Goal: Communication & Community: Answer question/provide support

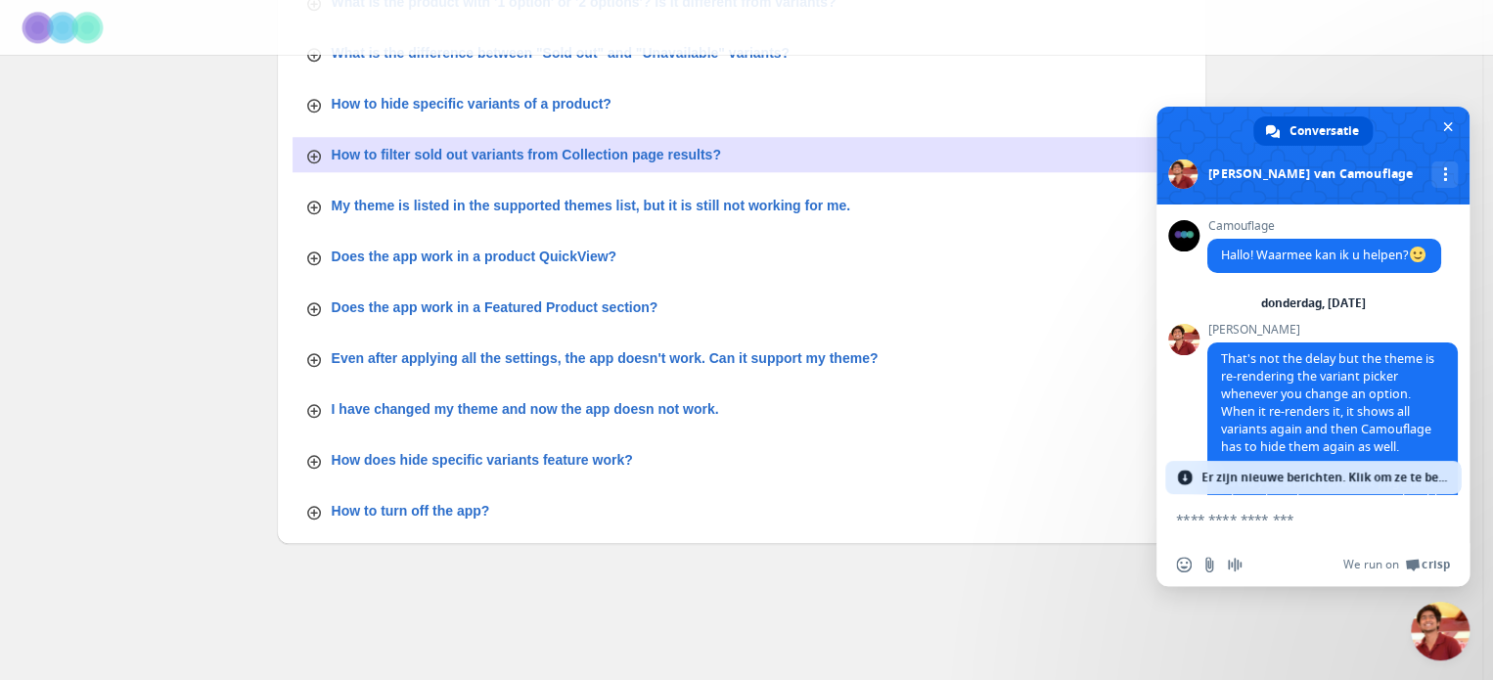
scroll to position [15523, 0]
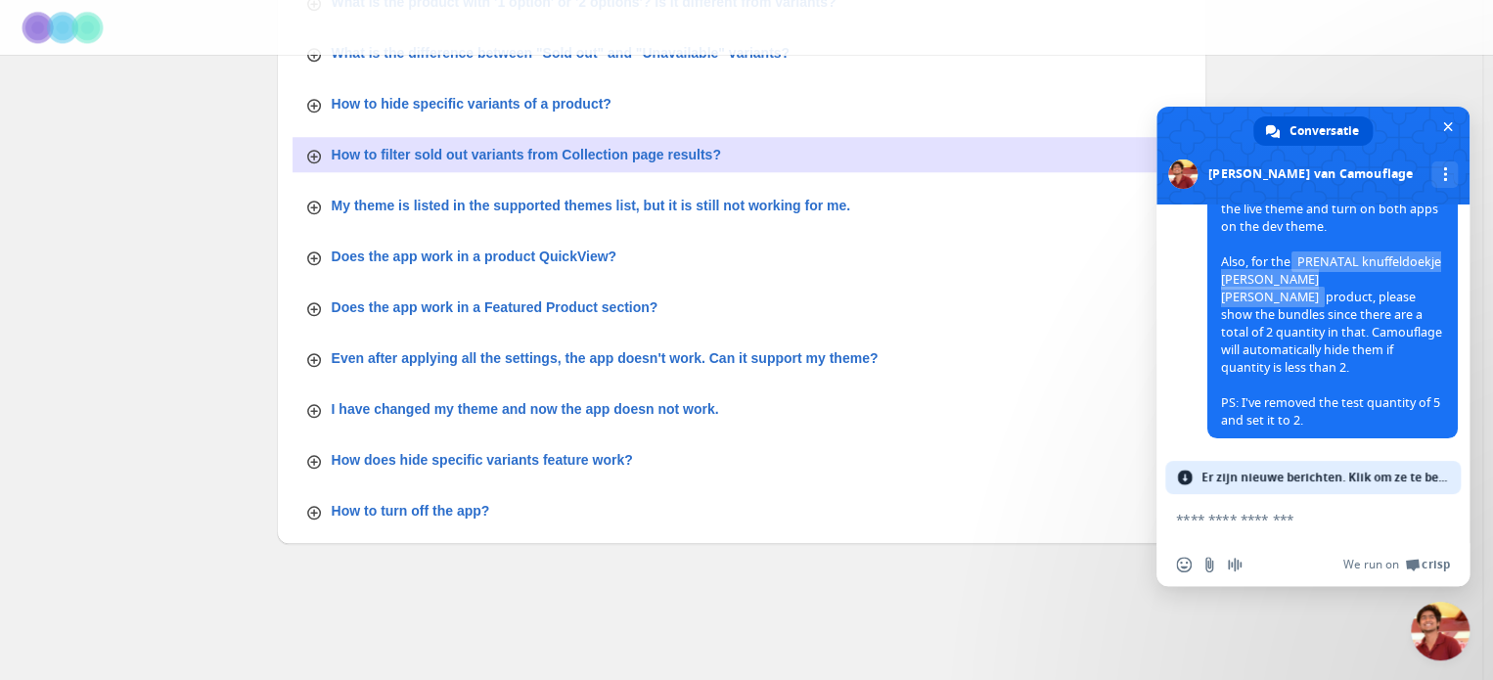
click at [1301, 480] on span "Er zijn nieuwe berichten. Klik om ze te bekijken." at bounding box center [1325, 477] width 248 height 33
click at [1297, 469] on span "Er zijn nieuwe berichten. Klik om ze te bekijken." at bounding box center [1325, 477] width 248 height 33
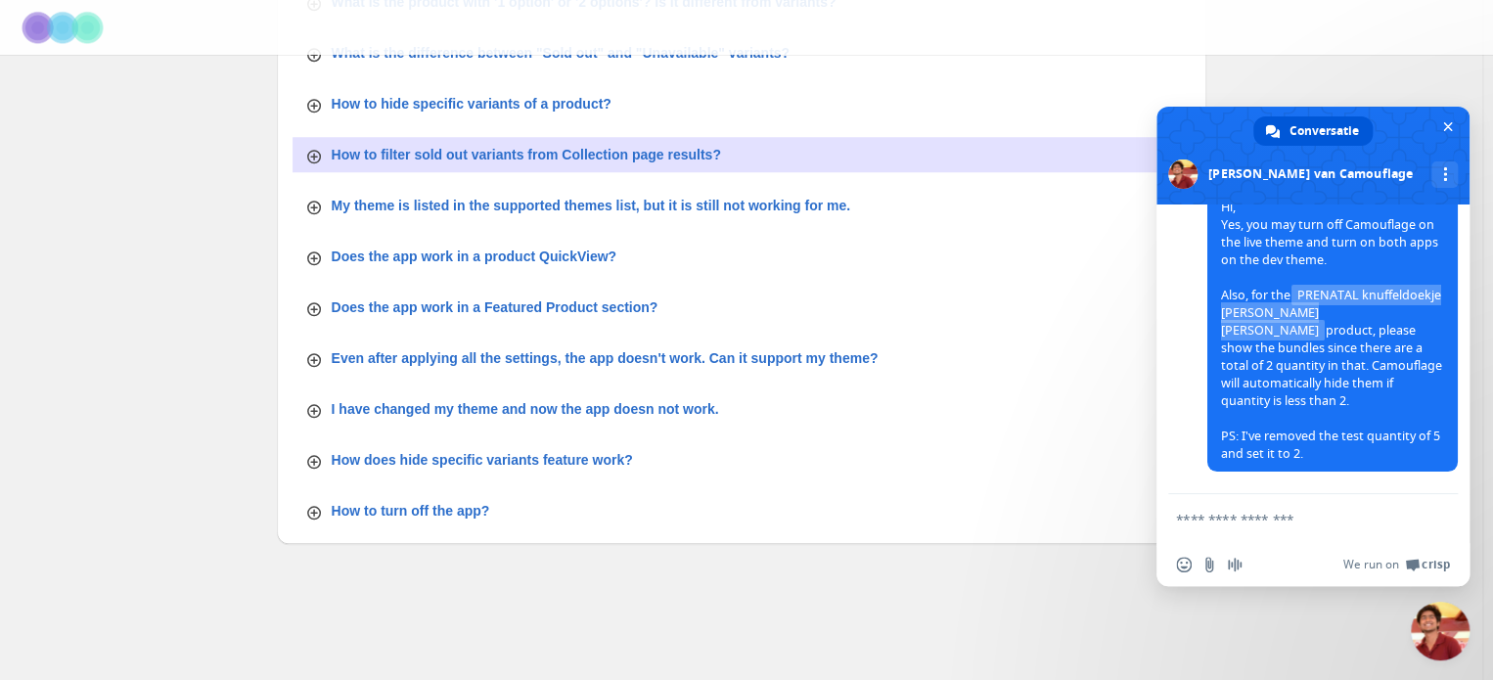
scroll to position [15866, 0]
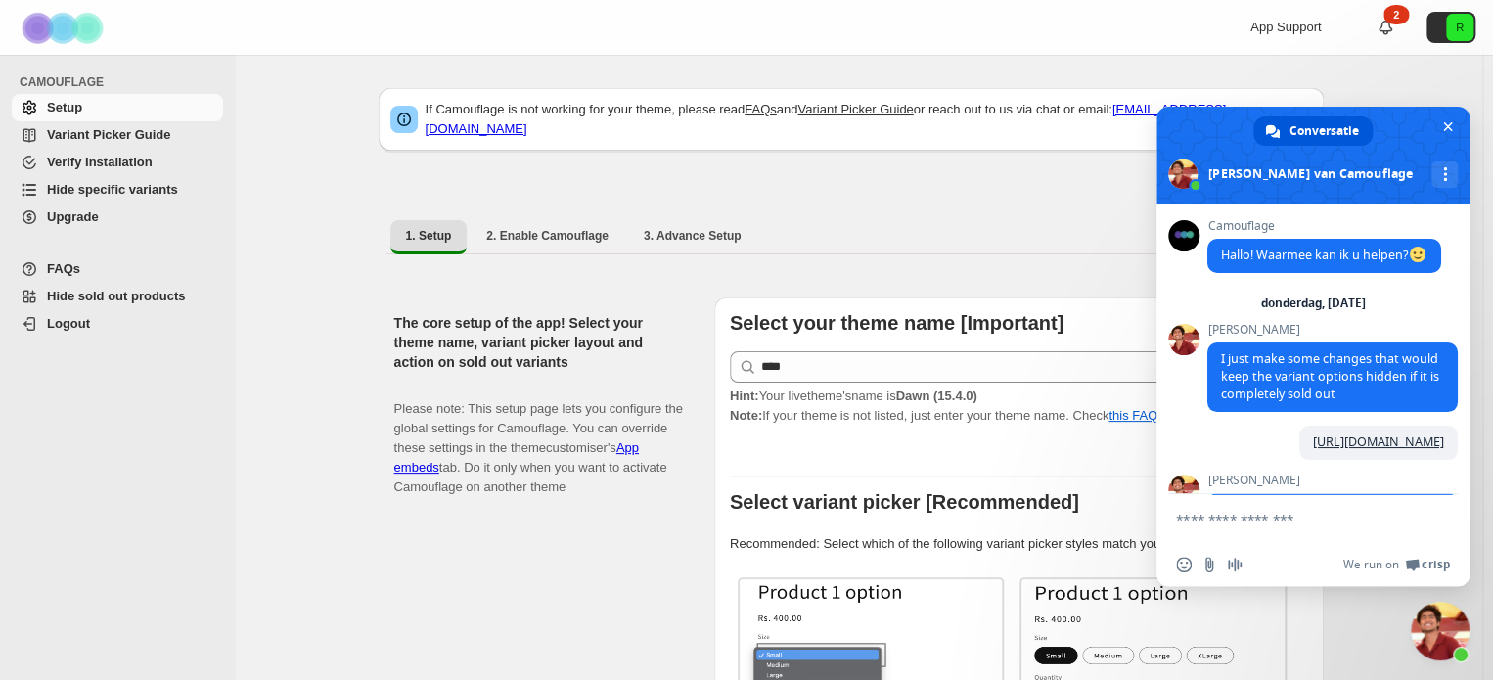
scroll to position [15641, 0]
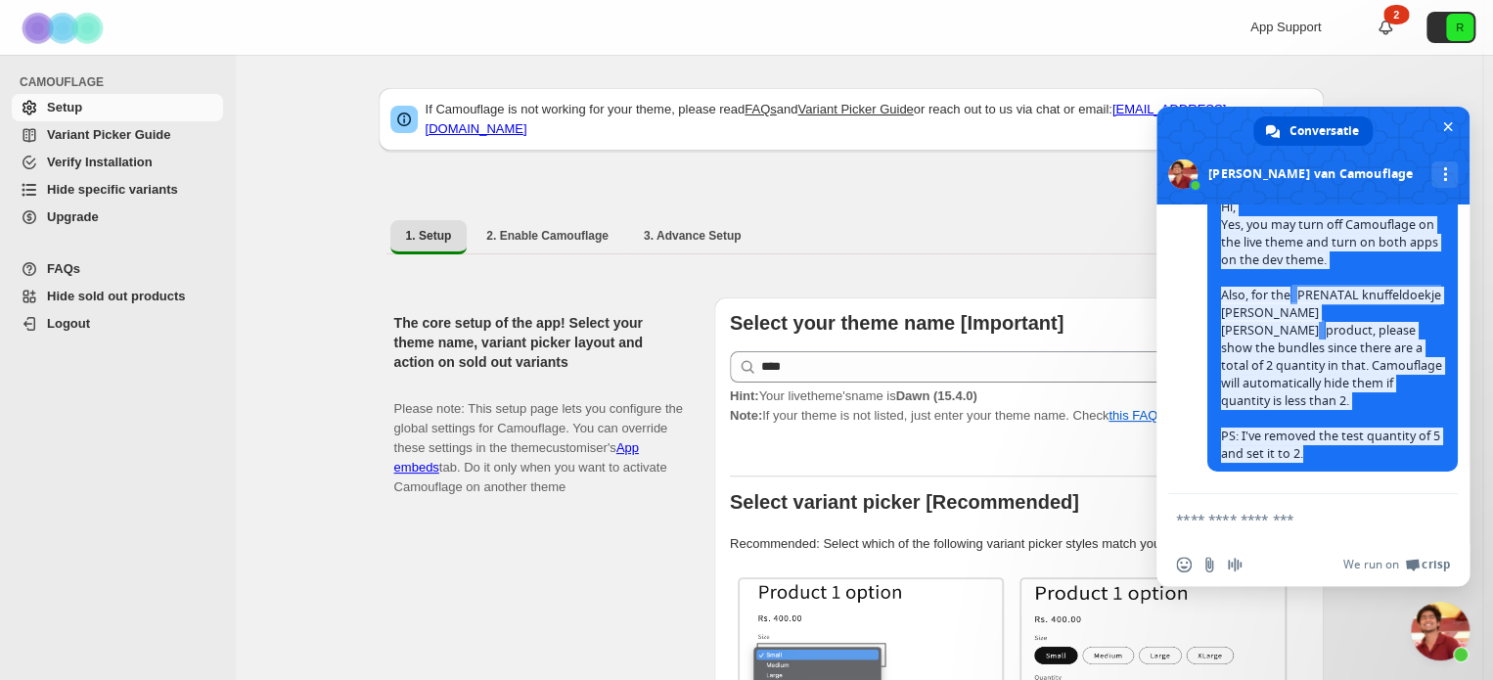
drag, startPoint x: 1334, startPoint y: 450, endPoint x: 1221, endPoint y: 220, distance: 256.4
click at [1221, 220] on span "Hi, Yes, you may turn off Camouflage on the live theme and turn on both apps on…" at bounding box center [1332, 331] width 250 height 281
copy span "Hi, Yes, you may turn off Camouflage on the live theme and turn on both apps on…"
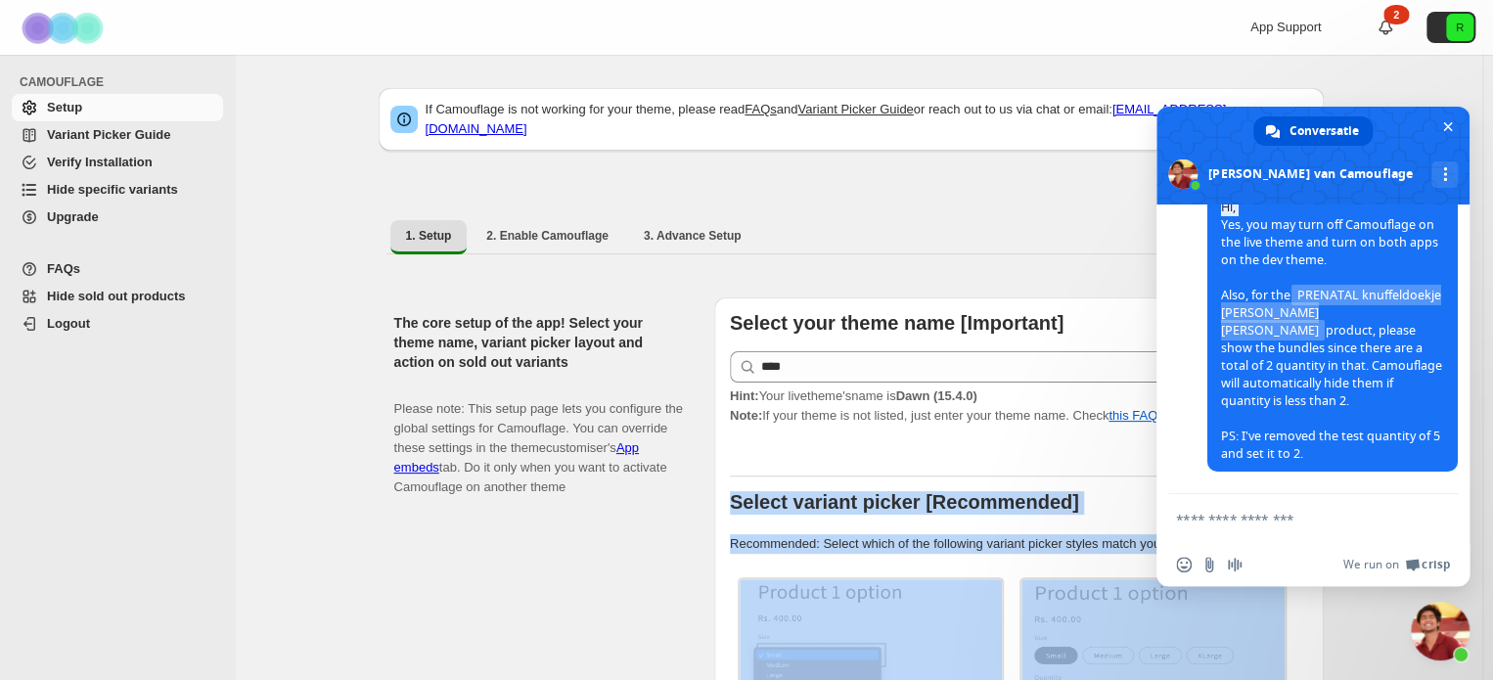
drag, startPoint x: 1468, startPoint y: 481, endPoint x: 1460, endPoint y: 474, distance: 11.2
click at [1460, 474] on body "Skip to content App Support 2 R CAMOUFLAGE Setup Variant Picker Guide Verify In…" at bounding box center [746, 340] width 1493 height 680
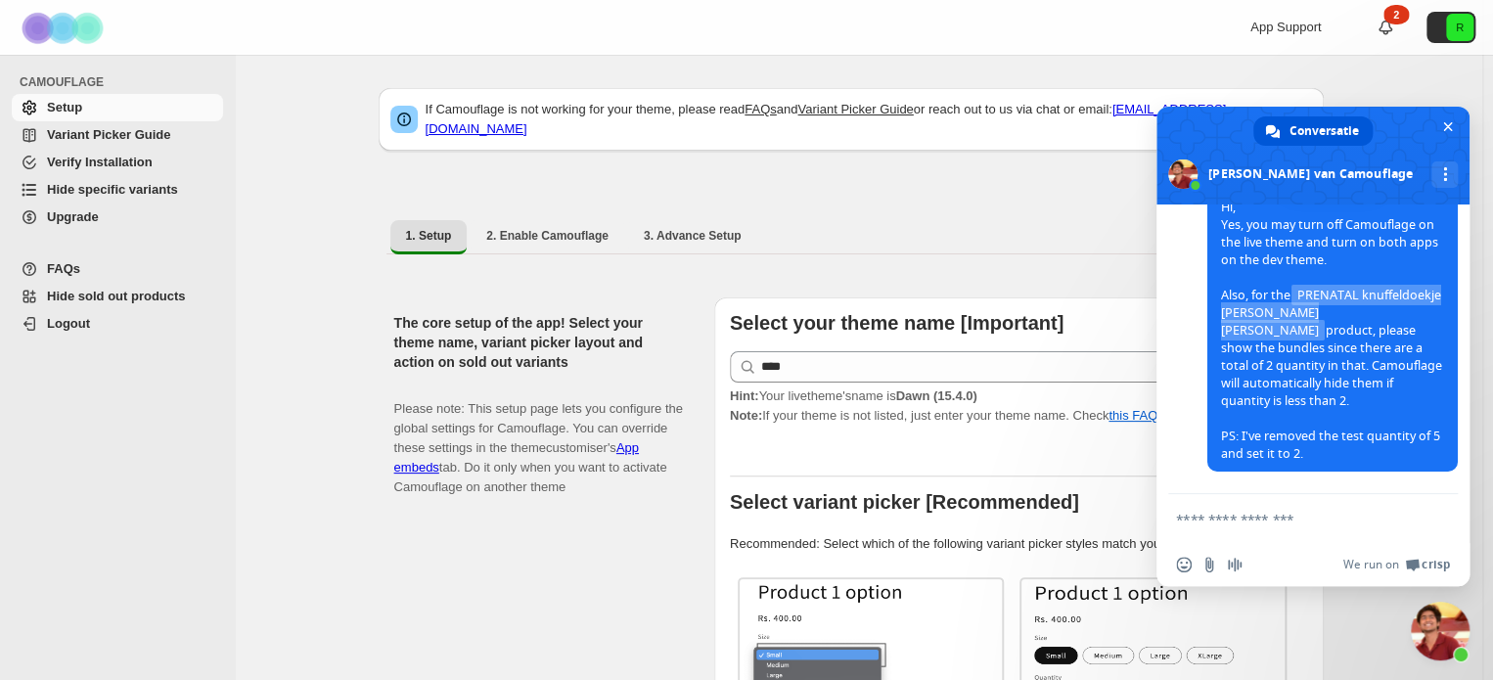
click at [1313, 244] on span "Hi, Yes, you may turn off Camouflage on the live theme and turn on both apps on…" at bounding box center [1331, 330] width 221 height 263
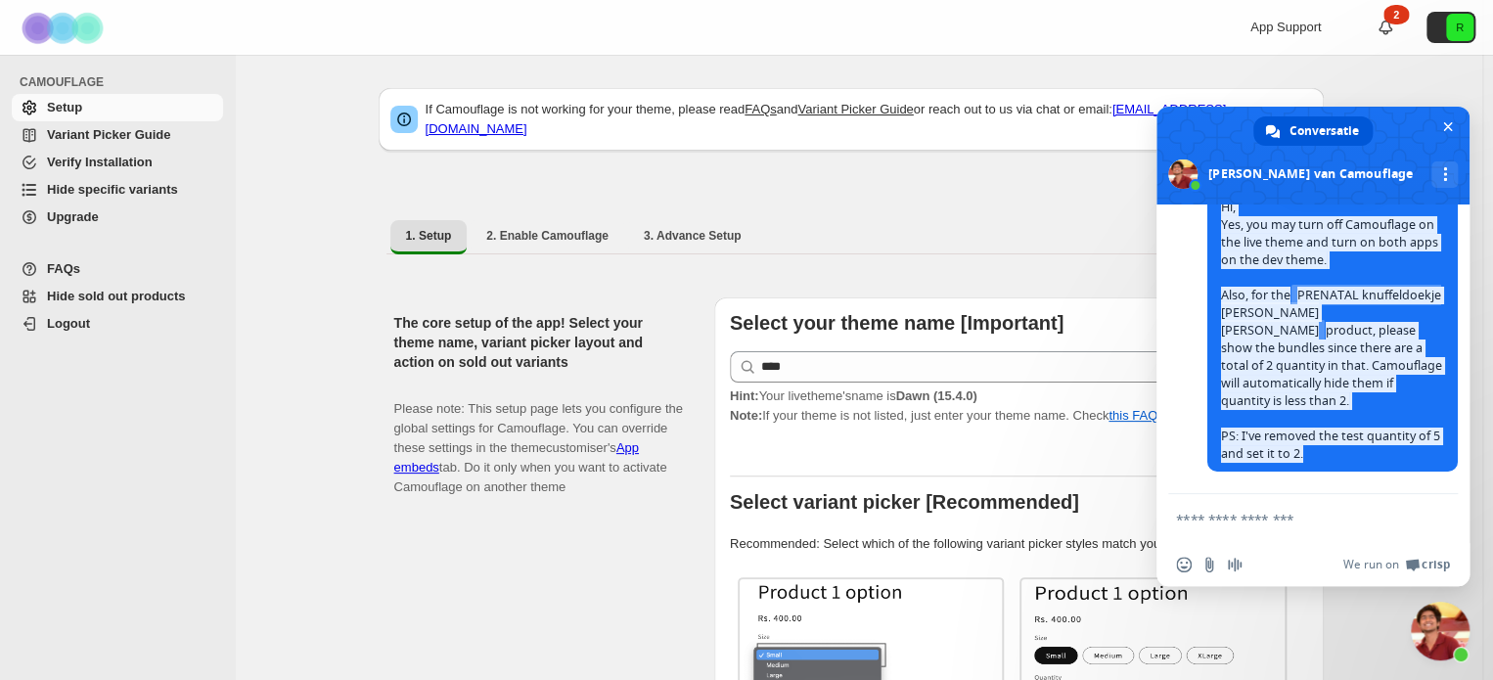
drag, startPoint x: 1225, startPoint y: 213, endPoint x: 1357, endPoint y: 457, distance: 277.1
click at [1357, 457] on span "Hi, Yes, you may turn off Camouflage on the live theme and turn on both apps on…" at bounding box center [1332, 331] width 250 height 281
copy span "Hi, Yes, you may turn off Camouflage on the live theme and turn on both apps on…"
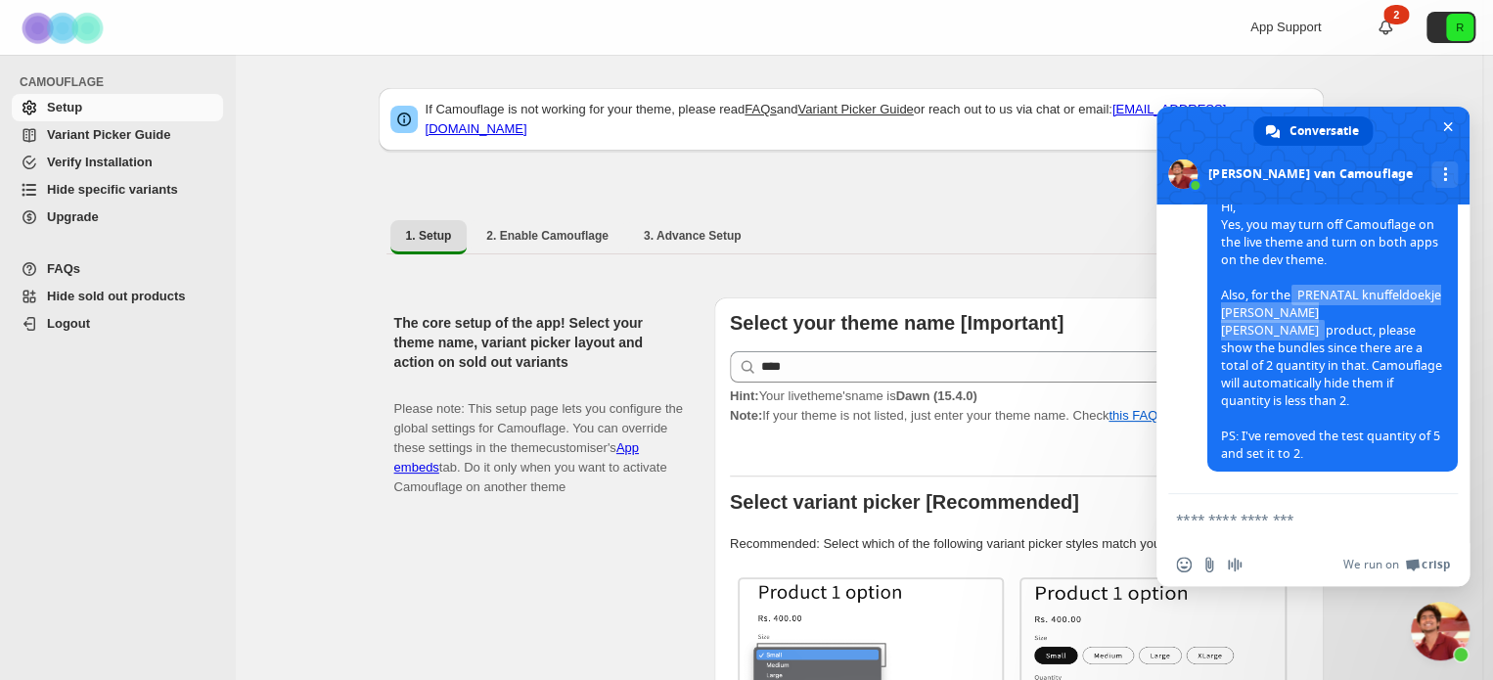
scroll to position [15641, 0]
click at [1250, 521] on textarea "Typ een bericht..." at bounding box center [1291, 520] width 231 height 18
paste textarea "**********"
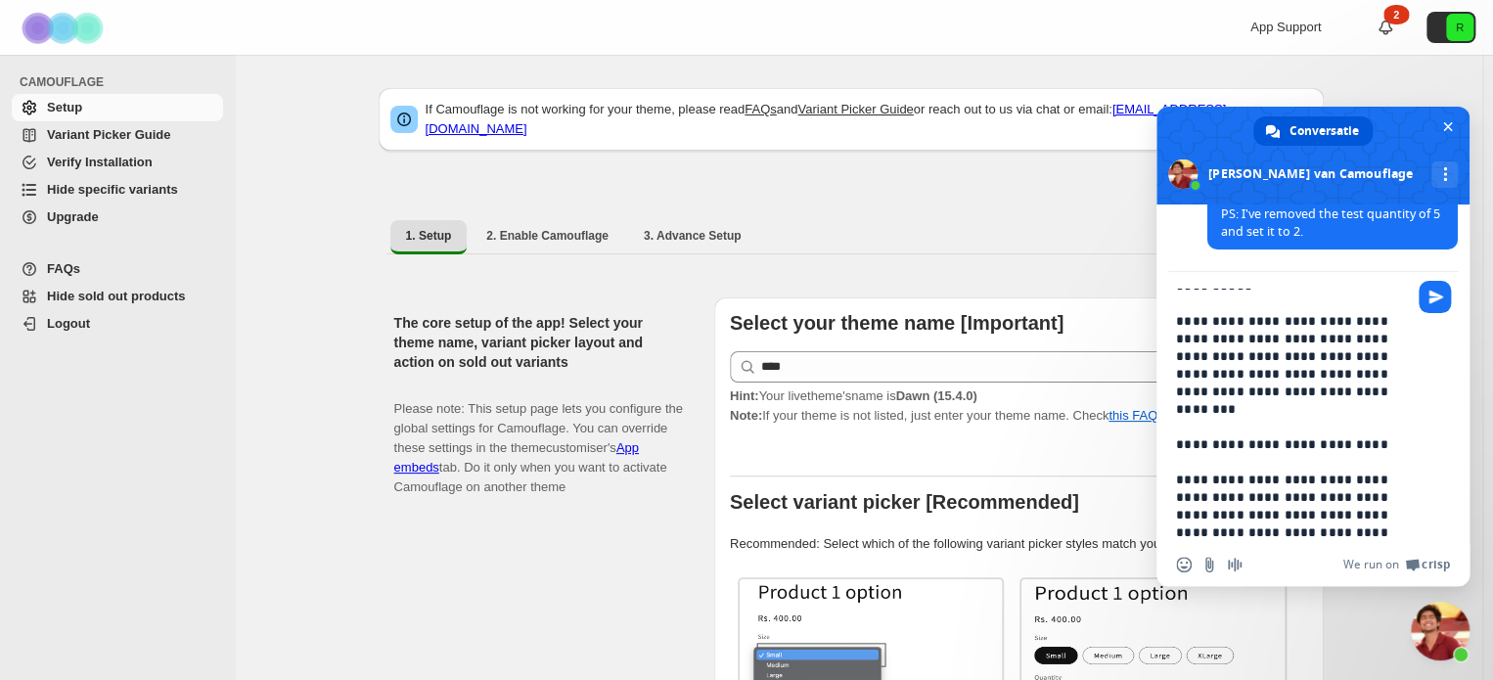
scroll to position [0, 0]
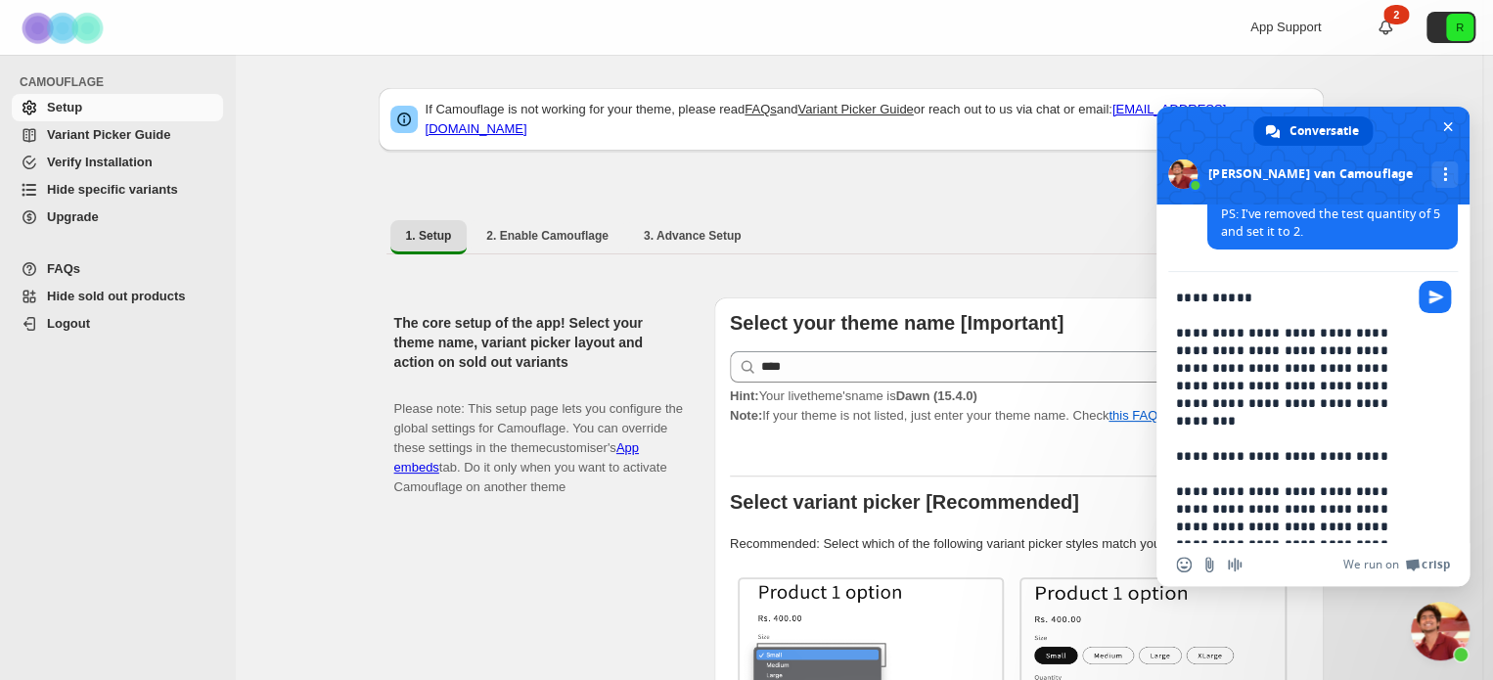
click at [1238, 296] on textarea "**********" at bounding box center [1291, 416] width 231 height 254
click at [1228, 307] on textarea "**********" at bounding box center [1291, 416] width 231 height 254
click at [1311, 426] on textarea "**********" at bounding box center [1291, 416] width 231 height 254
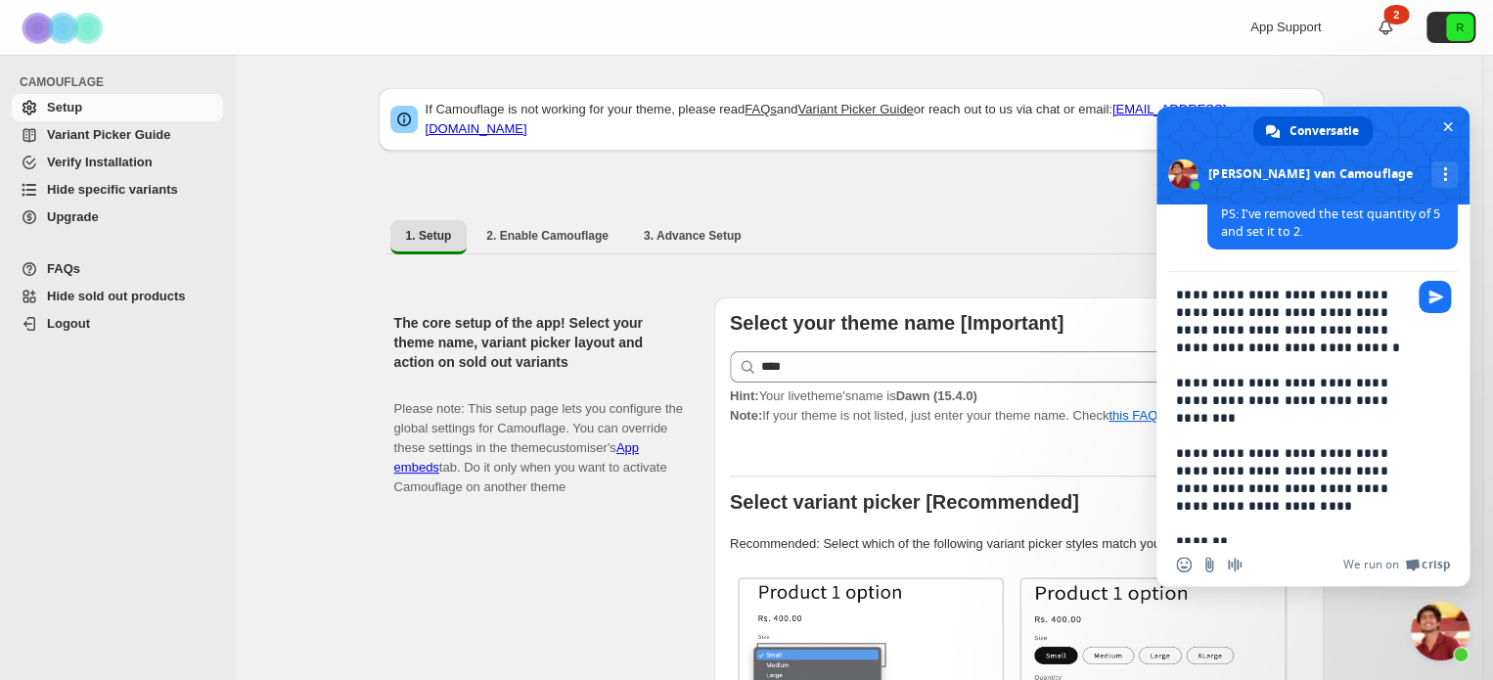
scroll to position [239, 0]
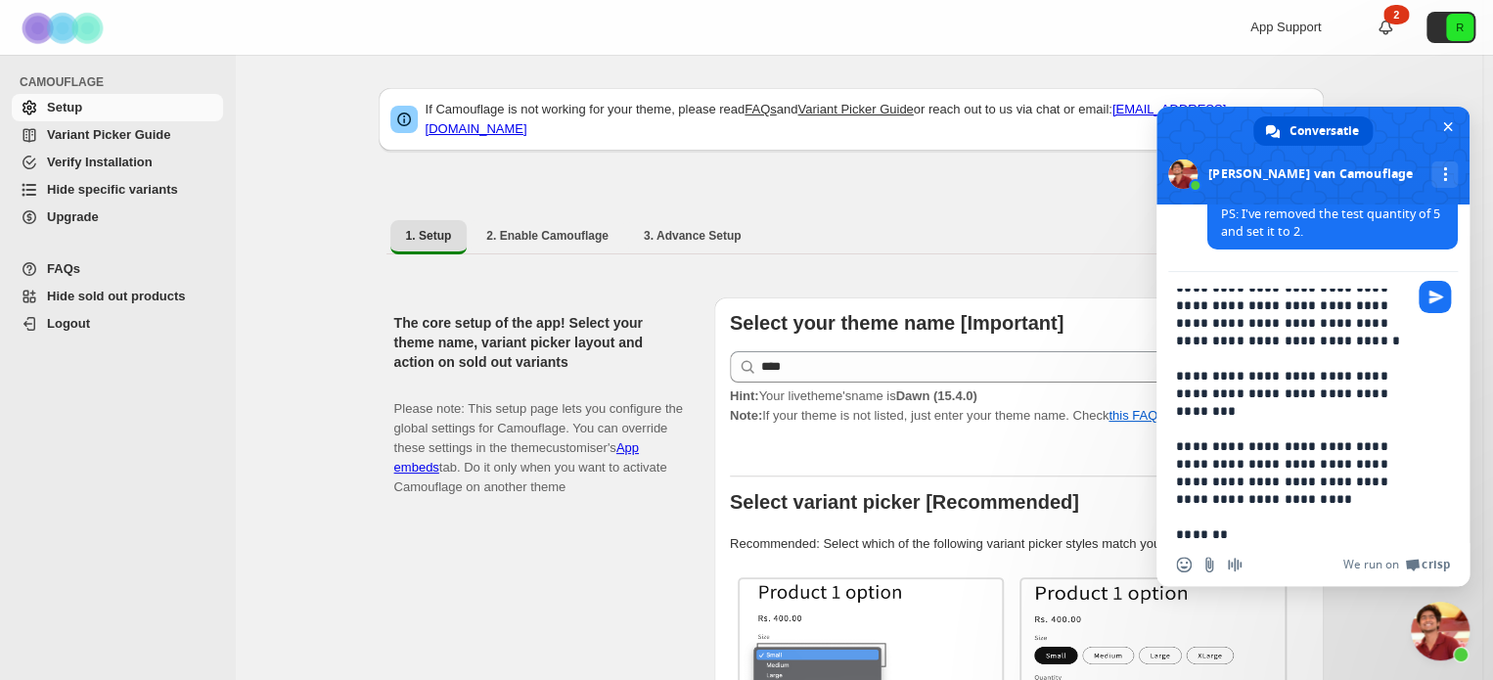
drag, startPoint x: 1264, startPoint y: 407, endPoint x: 1171, endPoint y: 381, distance: 96.6
click at [1171, 381] on div "**********" at bounding box center [1312, 409] width 313 height 275
click at [1240, 499] on textarea "**********" at bounding box center [1291, 416] width 231 height 254
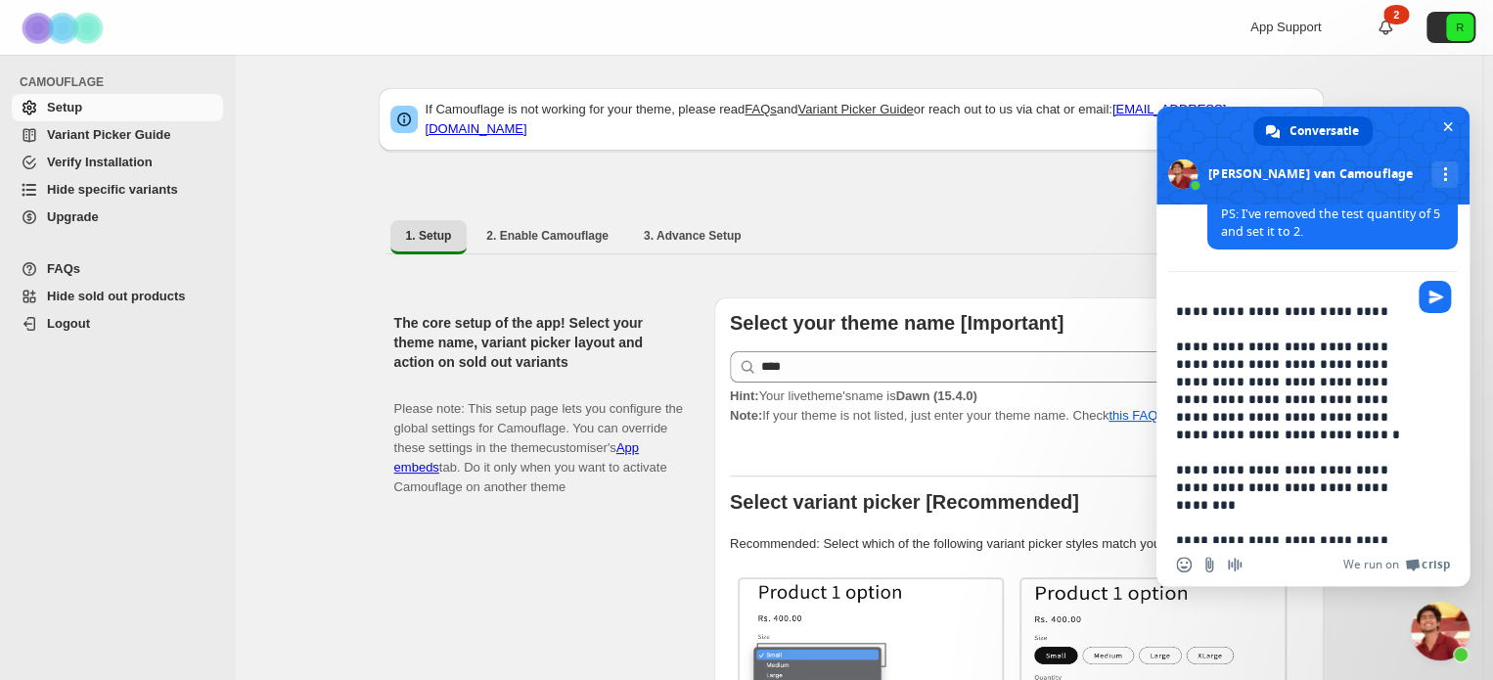
scroll to position [0, 0]
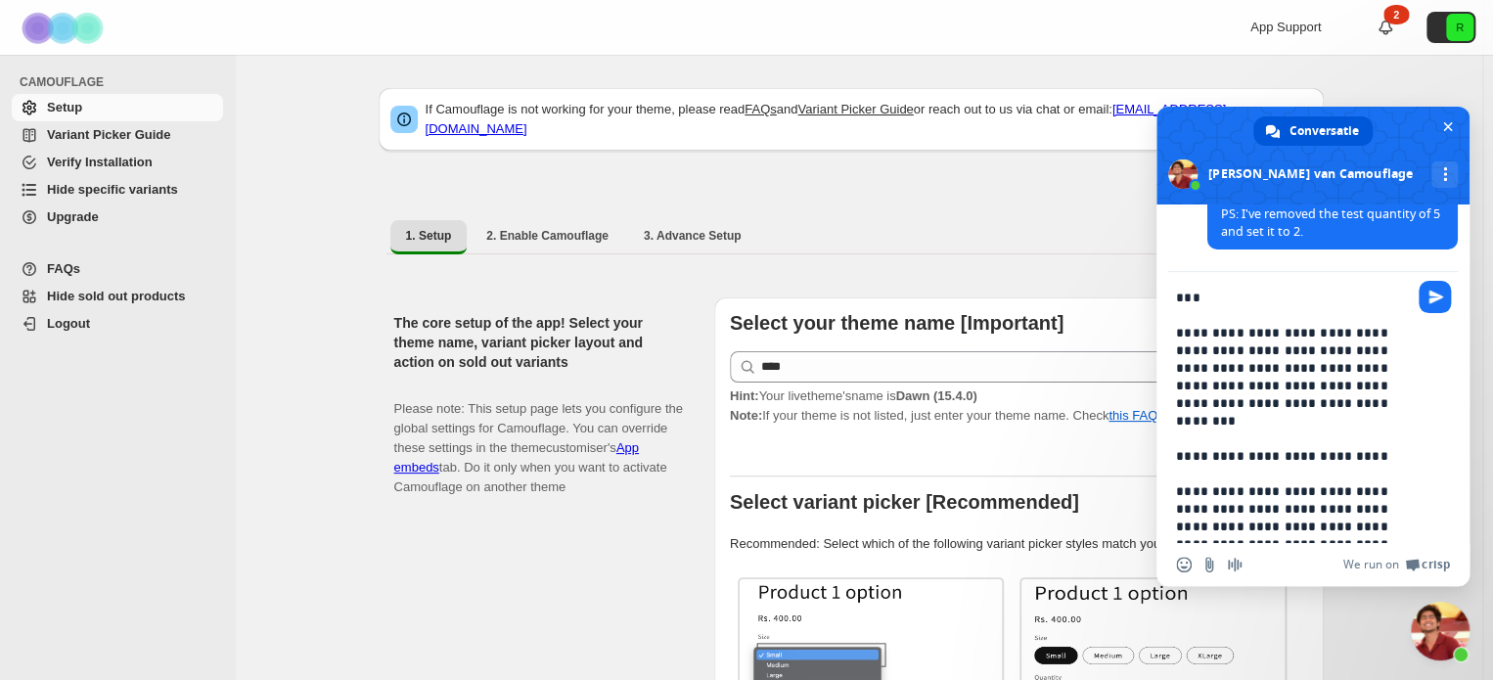
drag, startPoint x: 1236, startPoint y: 538, endPoint x: 1171, endPoint y: 326, distance: 221.9
click at [1171, 326] on div "**********" at bounding box center [1312, 409] width 313 height 275
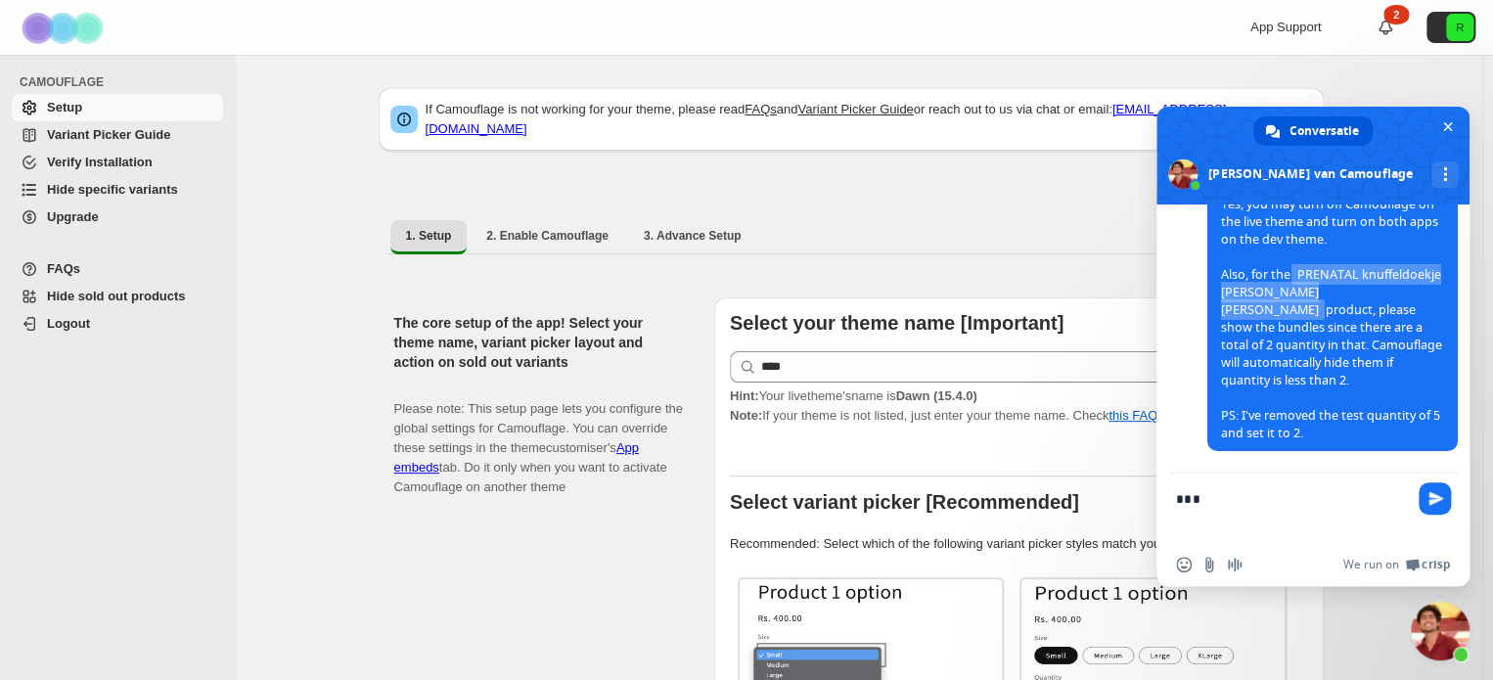
paste textarea "**********"
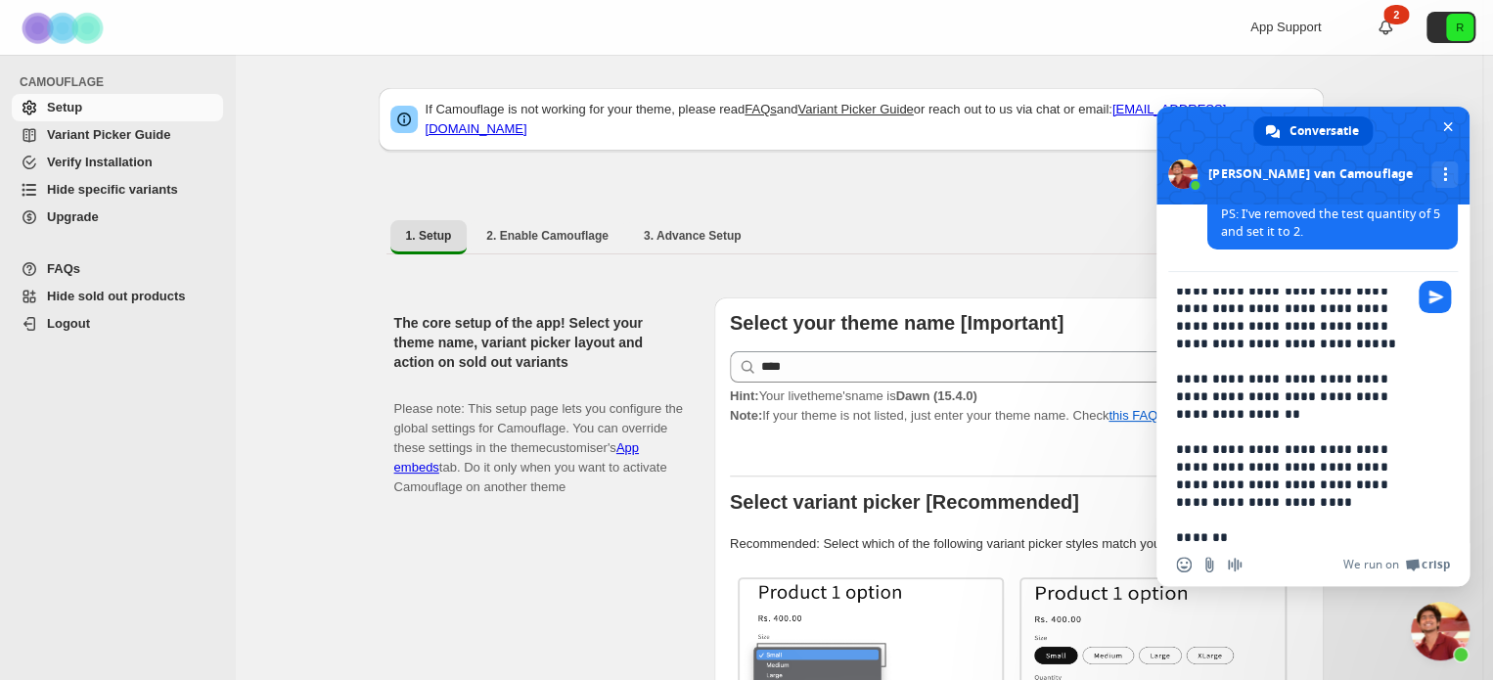
scroll to position [274, 0]
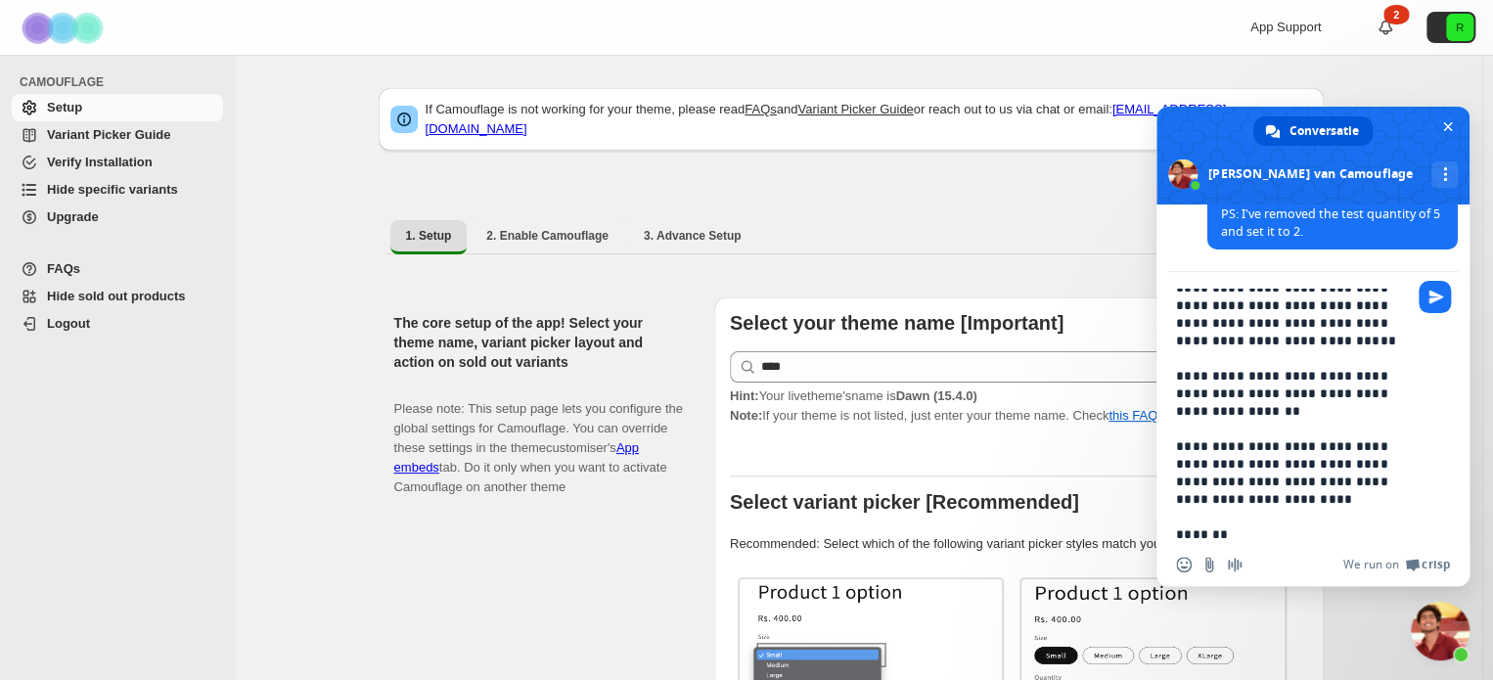
click at [1327, 401] on textarea "**********" at bounding box center [1291, 416] width 231 height 254
click at [1313, 412] on textarea "**********" at bounding box center [1291, 416] width 231 height 254
type textarea "**********"
click at [1430, 298] on span "Stuur" at bounding box center [1435, 297] width 15 height 15
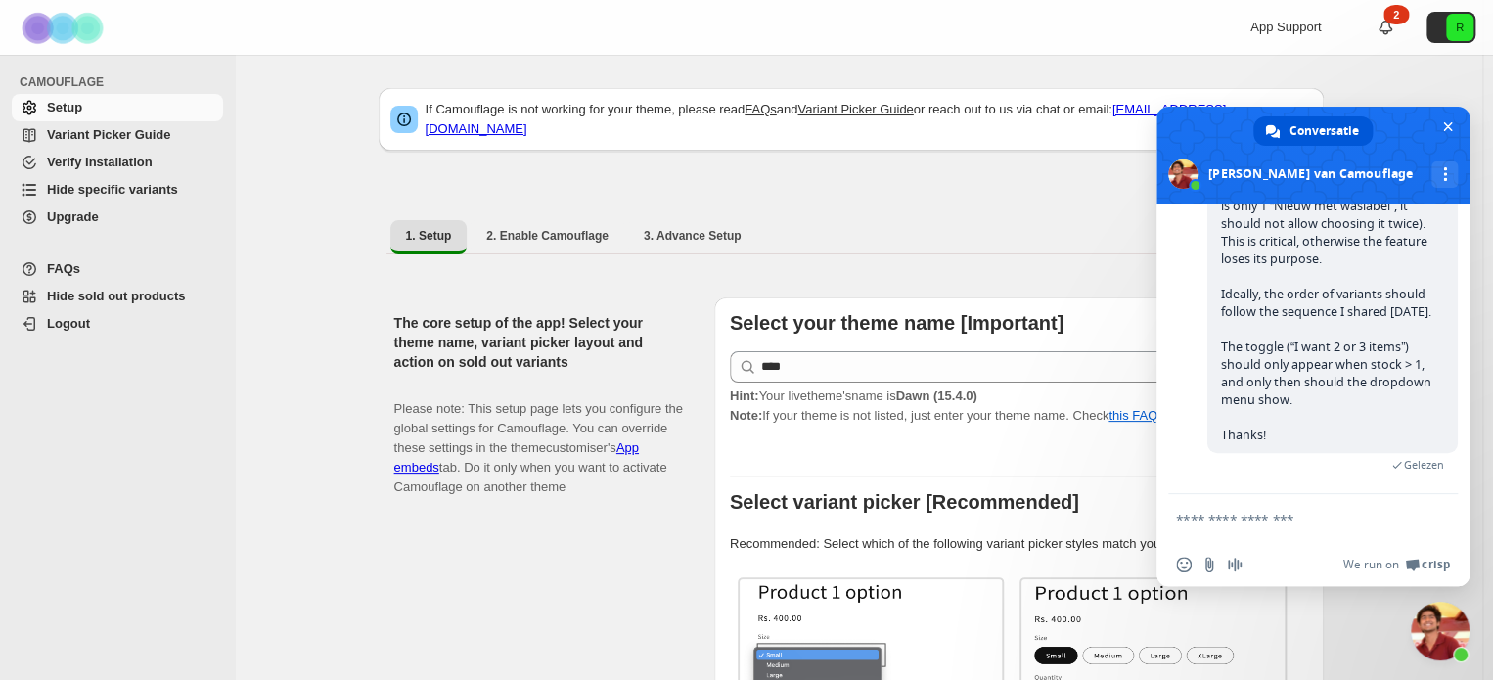
scroll to position [15874, 0]
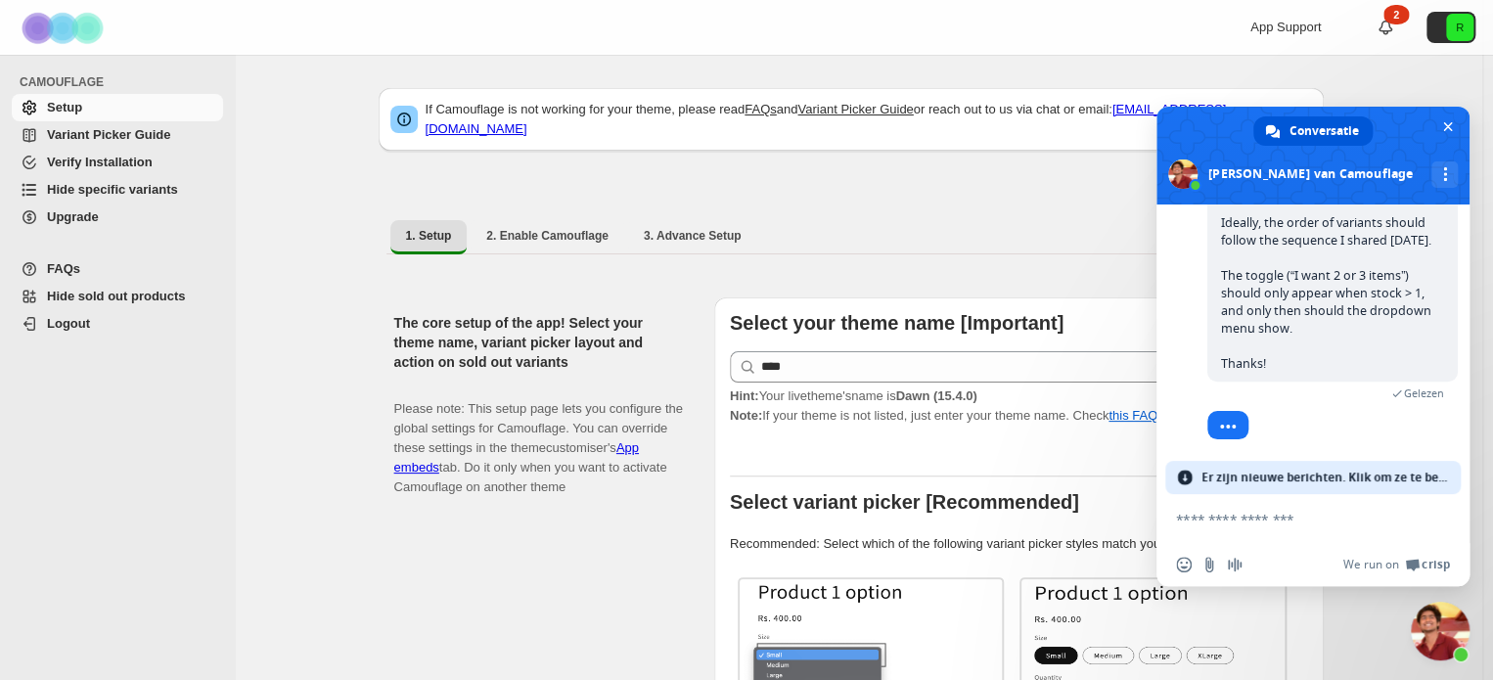
click at [1319, 484] on span "Er zijn nieuwe berichten. Klik om ze te bekijken." at bounding box center [1325, 477] width 248 height 33
click at [1312, 476] on span "Er zijn nieuwe berichten. Klik om ze te bekijken." at bounding box center [1325, 477] width 248 height 33
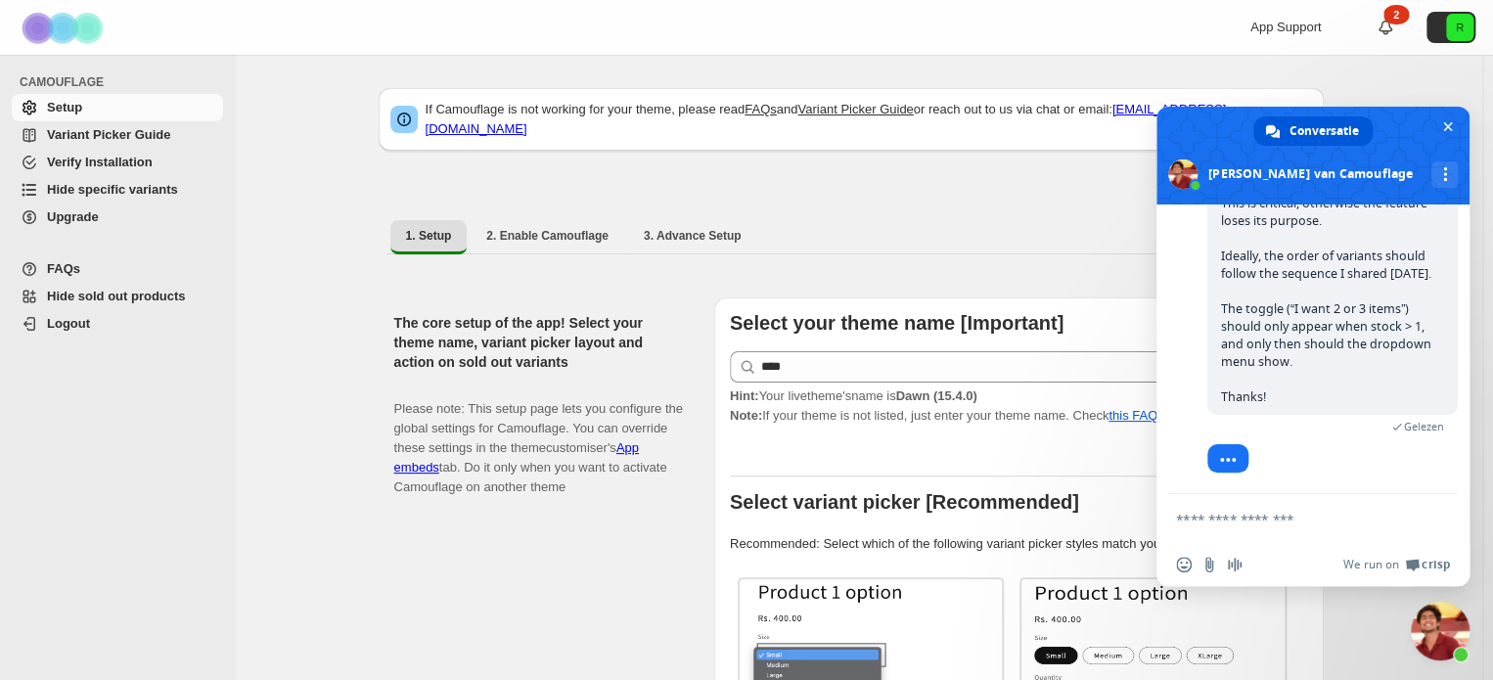
scroll to position [16224, 0]
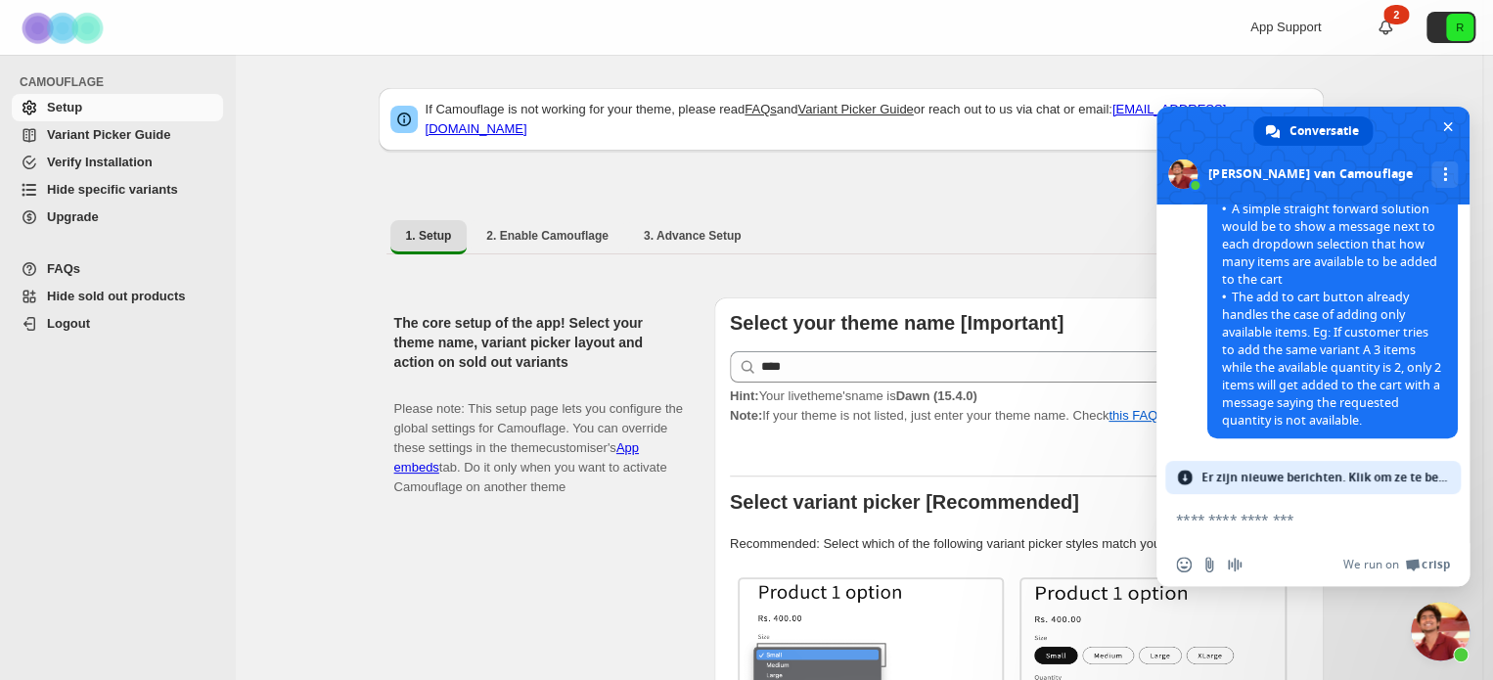
click at [1246, 480] on span "Er zijn nieuwe berichten. Klik om ze te bekijken." at bounding box center [1325, 477] width 248 height 33
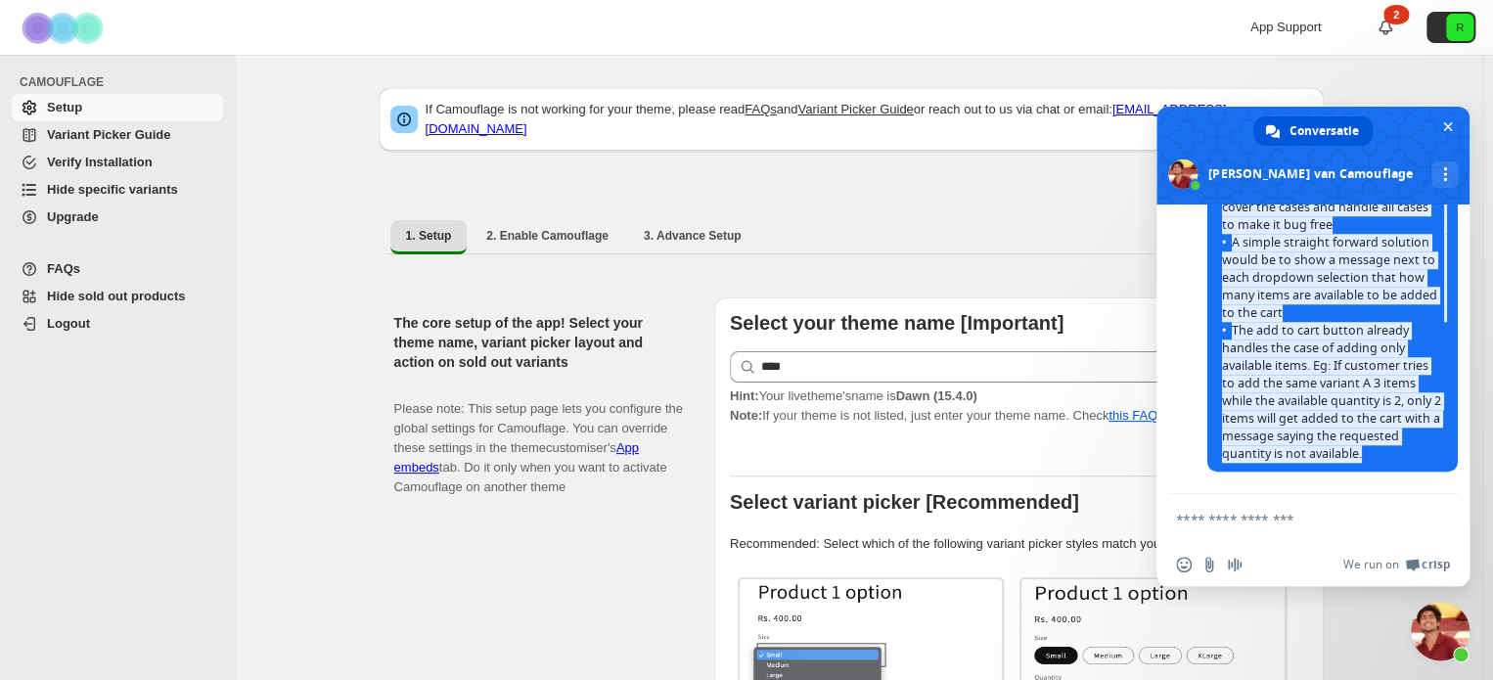
scroll to position [16461, 0]
drag, startPoint x: 1418, startPoint y: 446, endPoint x: 1221, endPoint y: 253, distance: 276.0
click at [1221, 253] on span "Hi, We've explored the option and so far this is the findings: Hiding of varian…" at bounding box center [1332, 260] width 223 height 404
copy span "Hi, We've explored the option and so far this is the findings: Hiding of varian…"
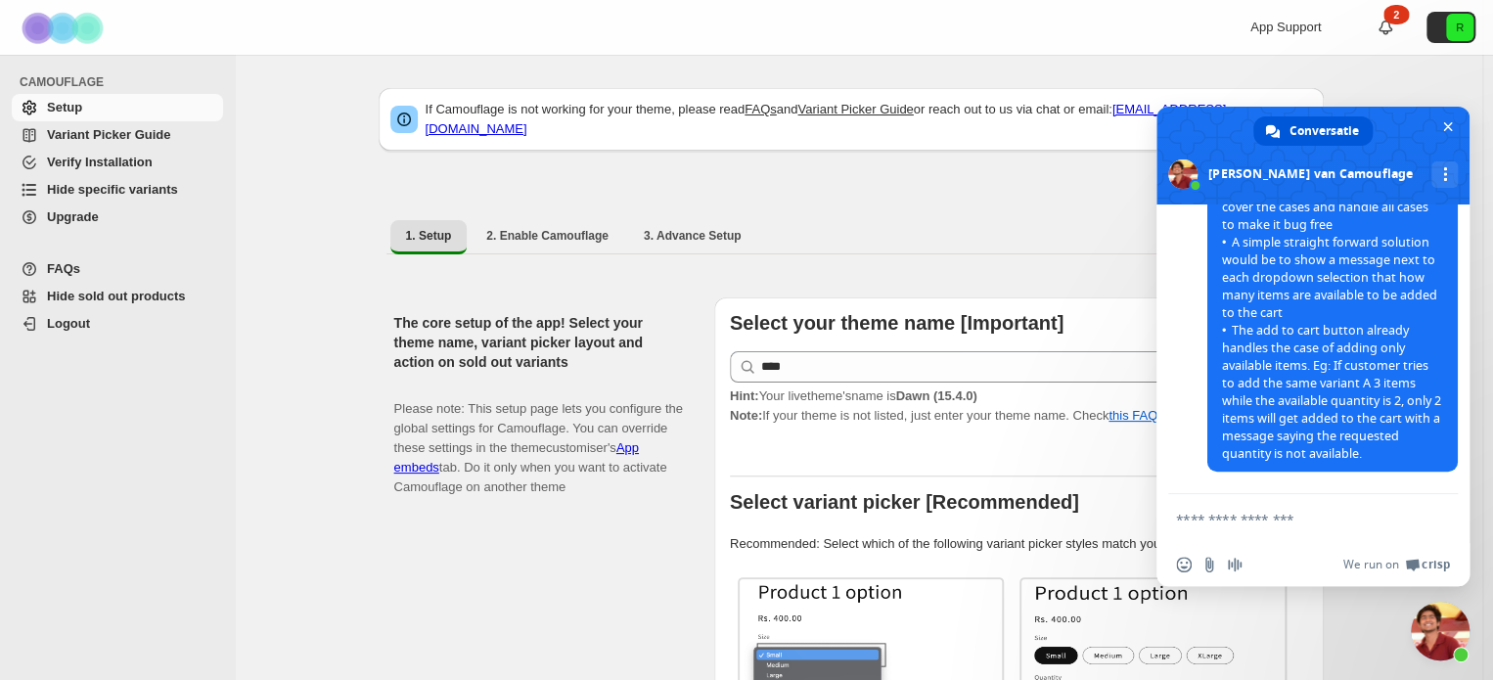
scroll to position [16491, 0]
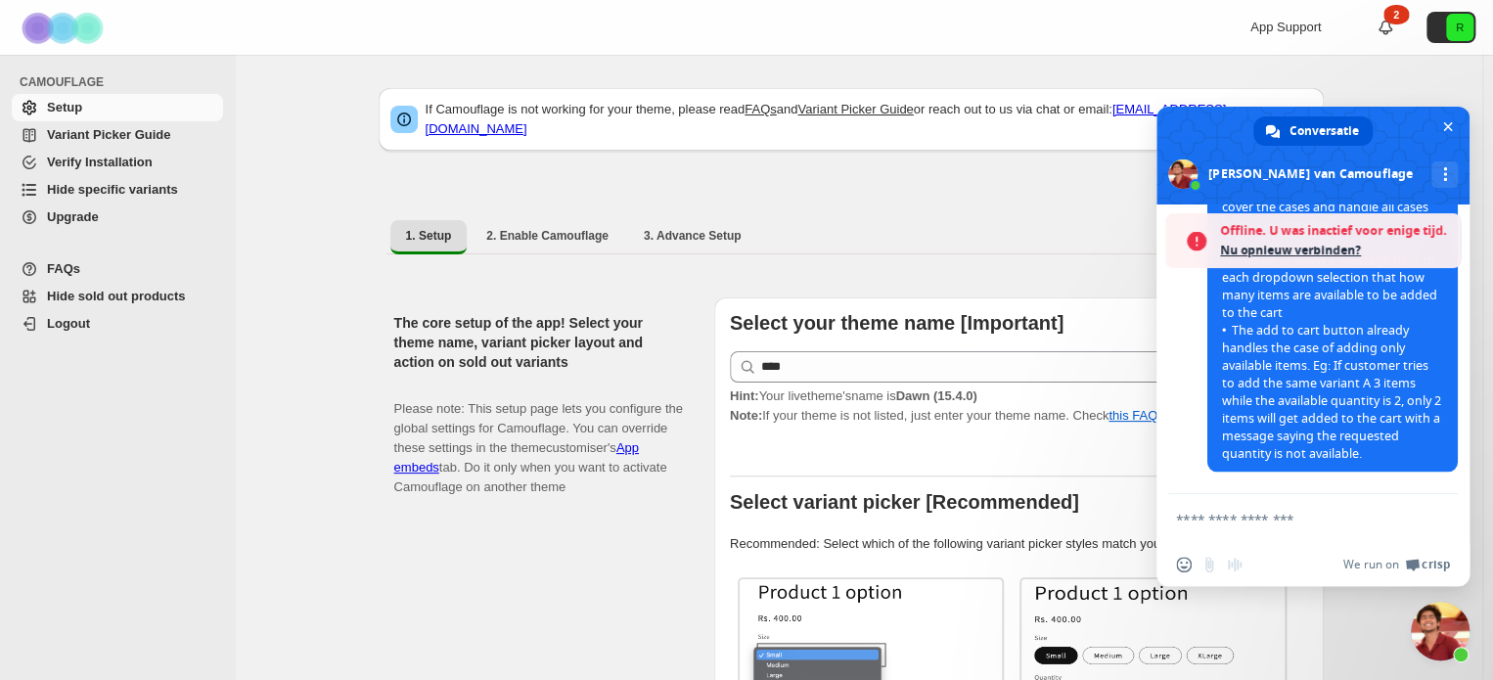
click at [1317, 244] on span "Nu opnieuw verbinden?" at bounding box center [1335, 251] width 231 height 20
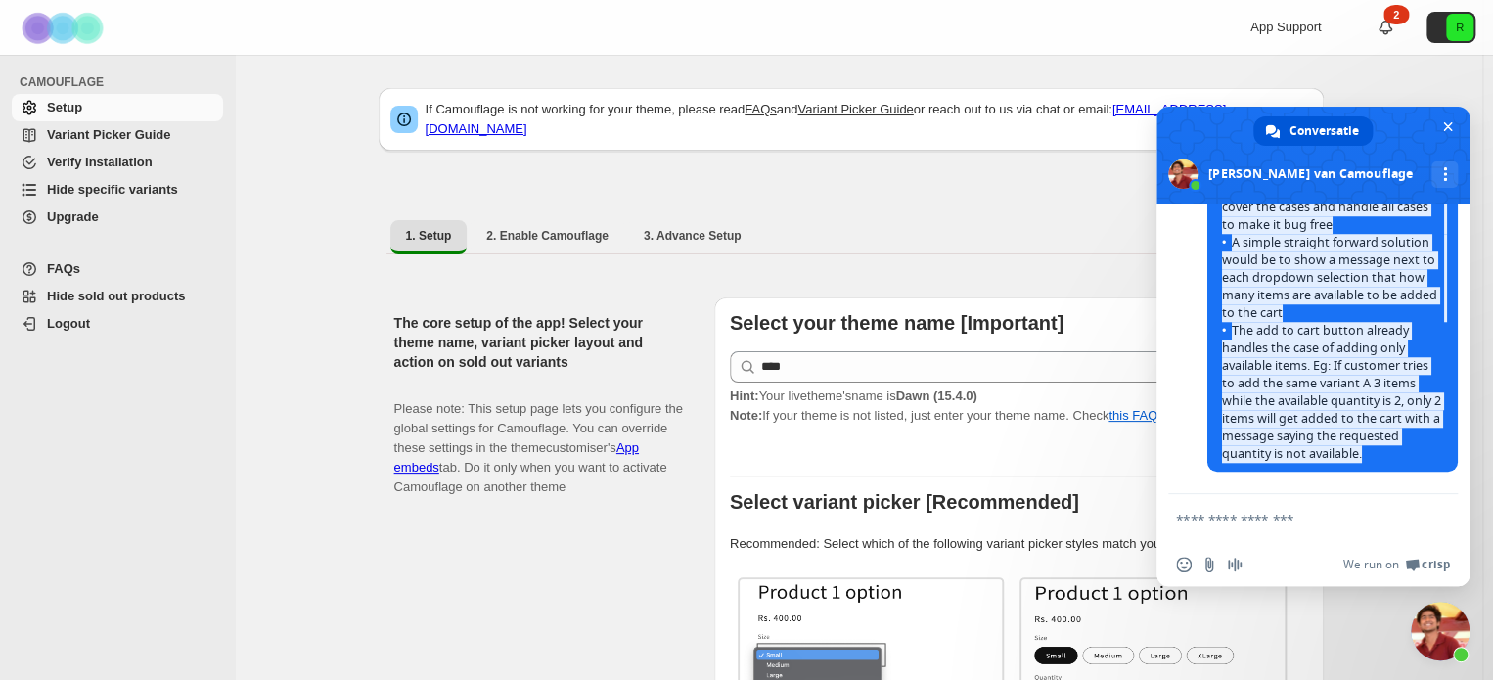
scroll to position [16514, 0]
drag, startPoint x: 1424, startPoint y: 453, endPoint x: 1225, endPoint y: 228, distance: 300.8
click at [1225, 228] on span "Hi, We've explored the option and so far this is the findings: Hiding of varian…" at bounding box center [1332, 260] width 223 height 404
copy span "We've explored the option and so far this is the findings: Hiding of variants b…"
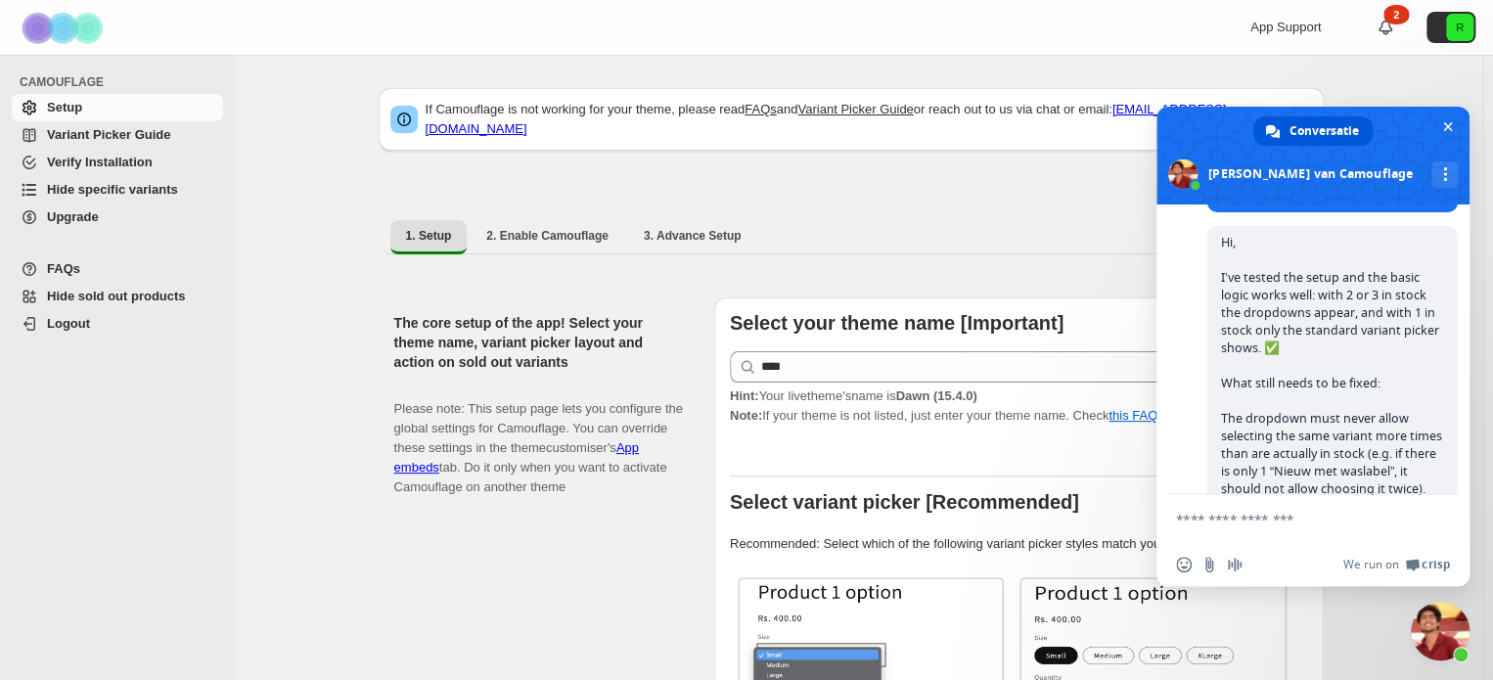
scroll to position [15070, 0]
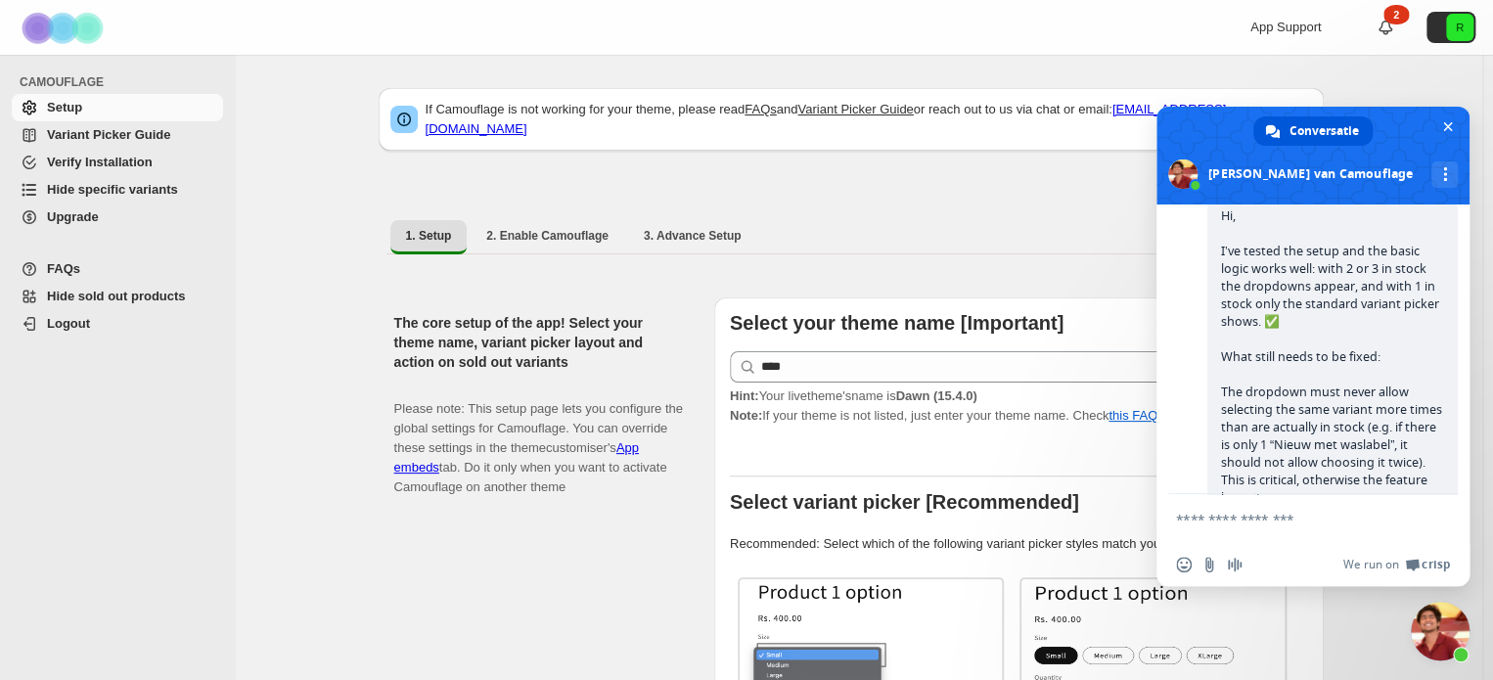
drag, startPoint x: 1268, startPoint y: 428, endPoint x: 1215, endPoint y: 269, distance: 168.0
copy span "Not sure if I can re arrange or change the options within the dropdowns. Curren…"
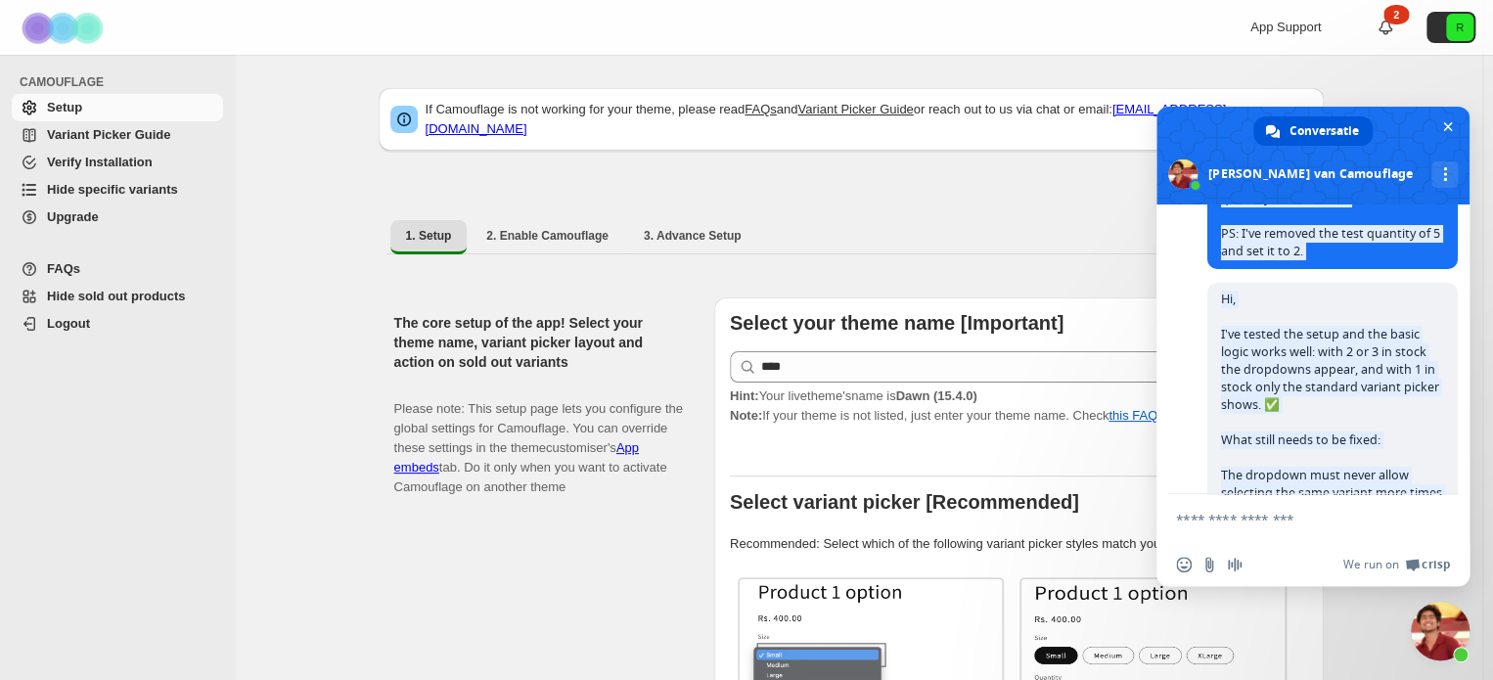
scroll to position [15091, 0]
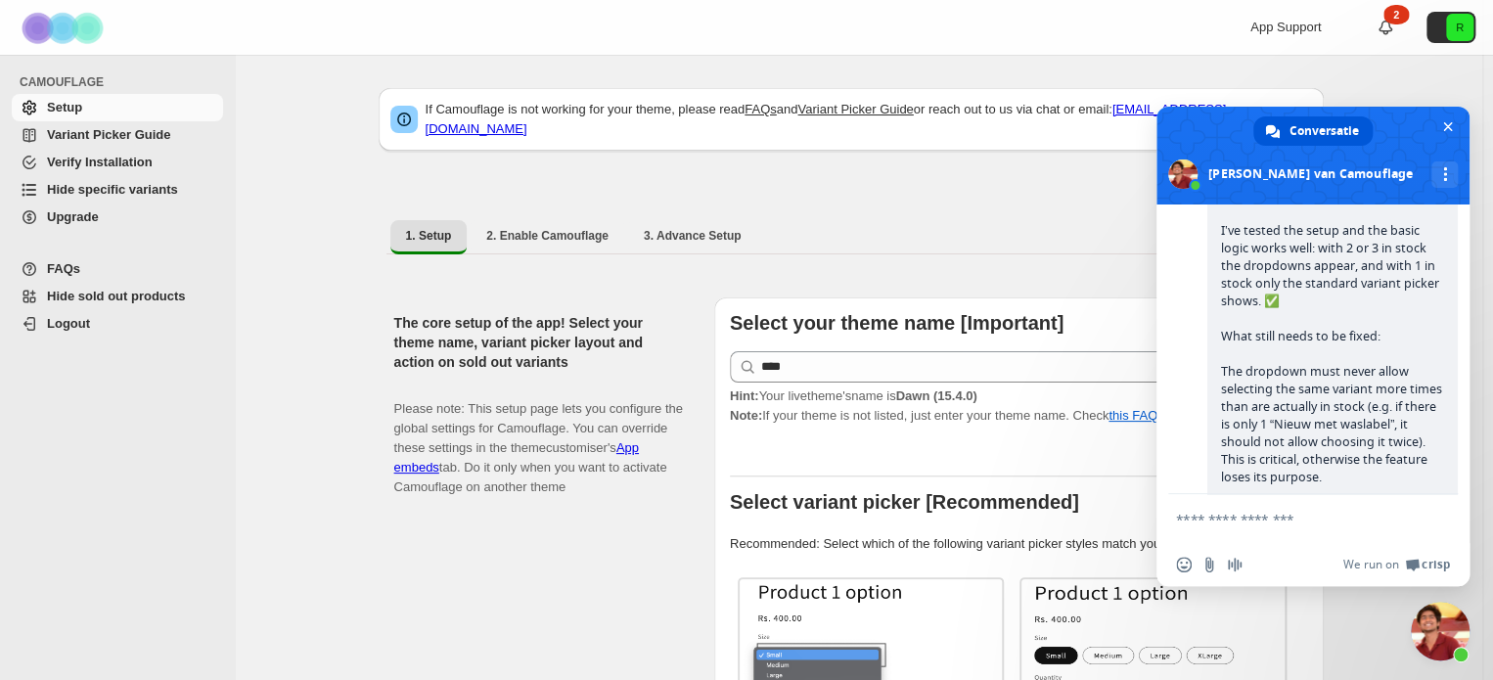
drag, startPoint x: 1222, startPoint y: 423, endPoint x: 1283, endPoint y: 422, distance: 60.7
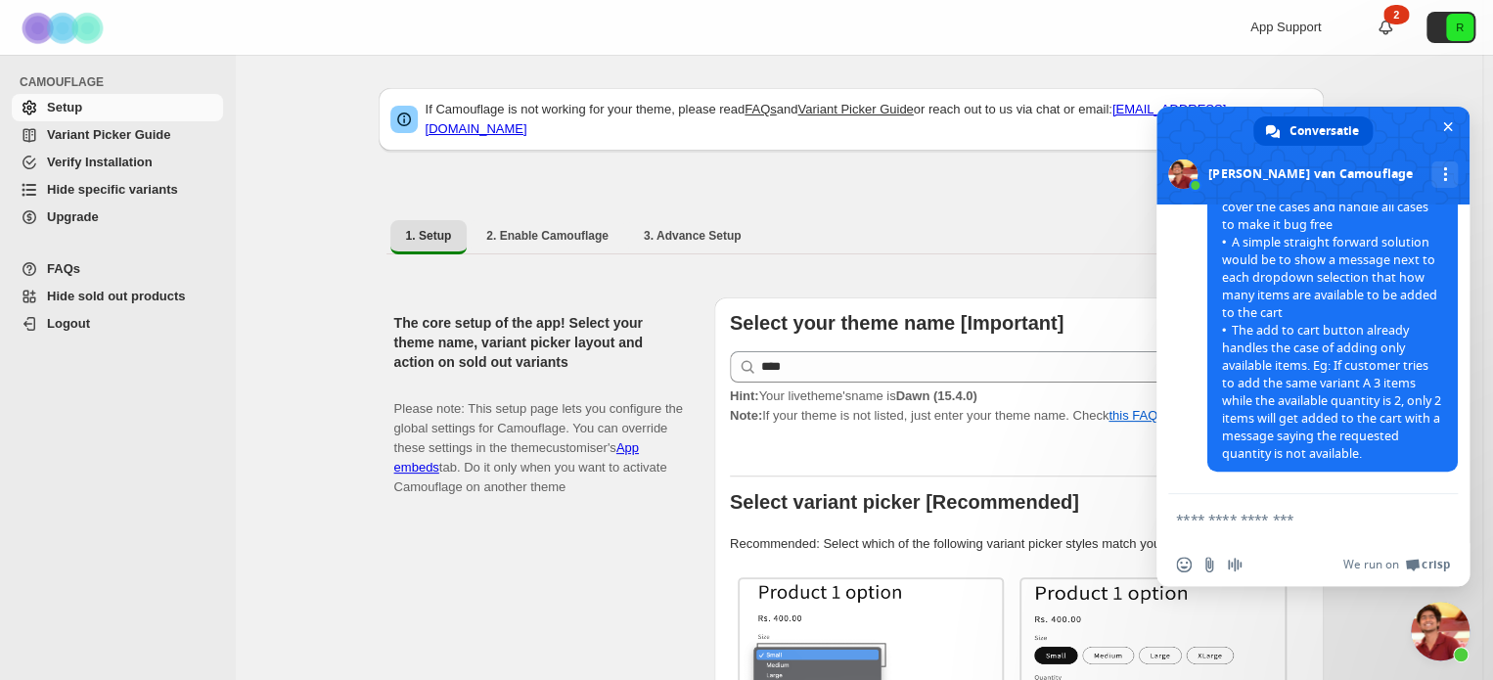
scroll to position [16113, 0]
drag, startPoint x: 1298, startPoint y: 473, endPoint x: 1217, endPoint y: 413, distance: 100.8
copy span "The toggle (“I want 2 or 3 items”) should only appear when stock > 1, and only …"
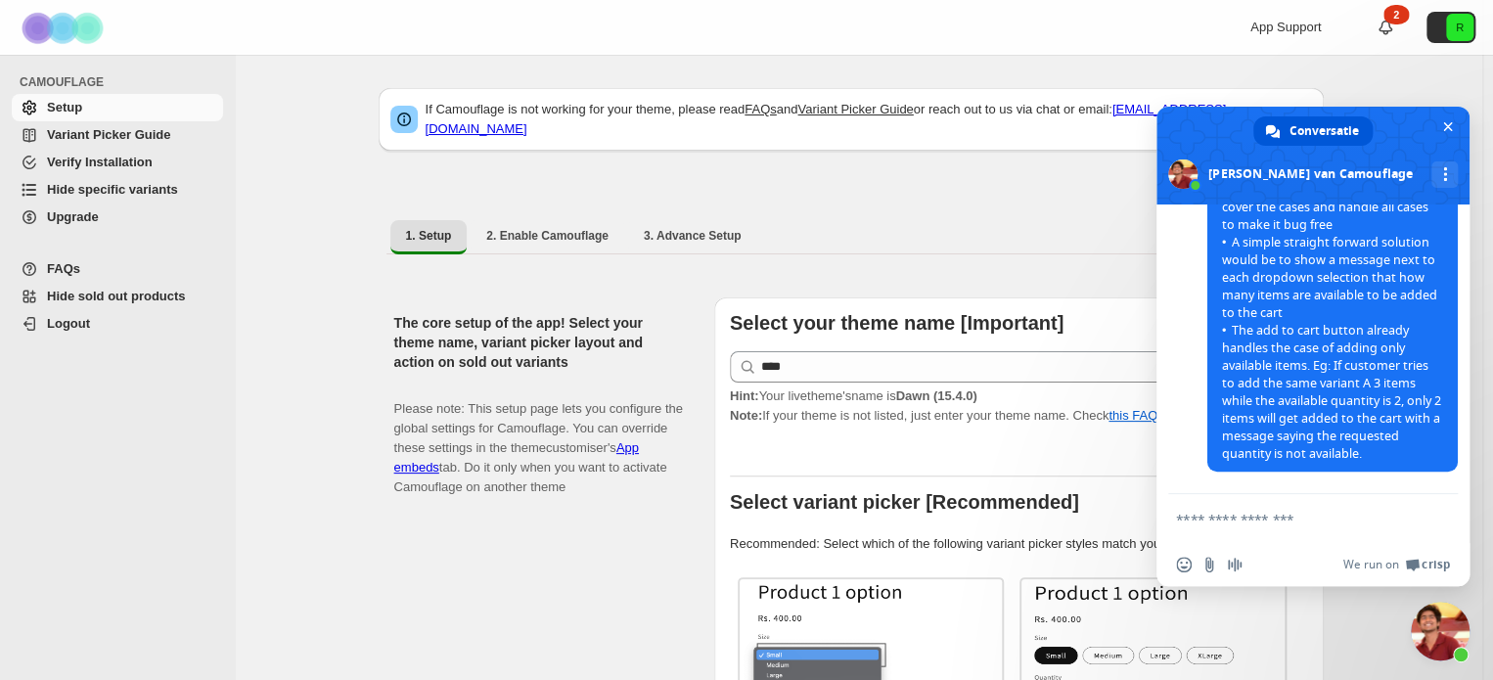
click at [1356, 508] on form at bounding box center [1291, 520] width 231 height 53
click at [1342, 514] on textarea "Typ een bericht..." at bounding box center [1291, 520] width 231 height 18
paste textarea "**********"
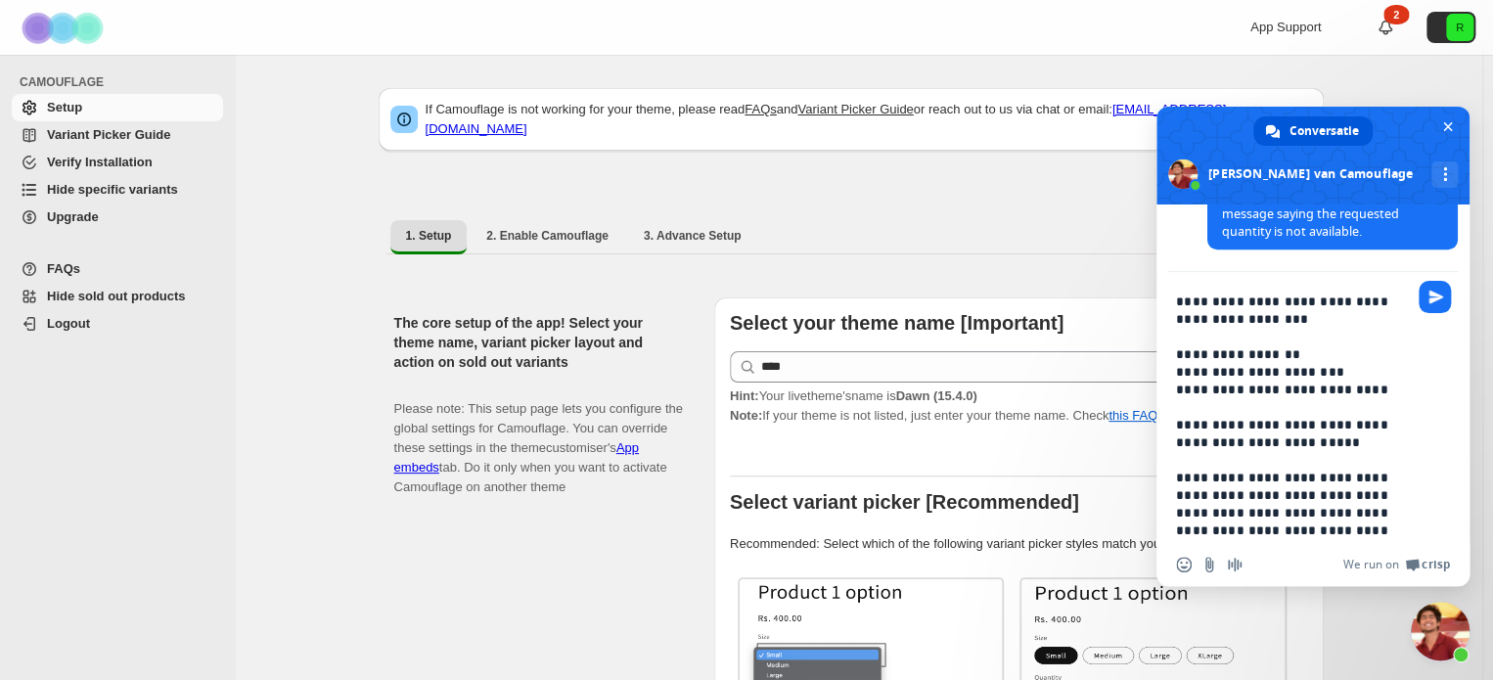
scroll to position [996, 0]
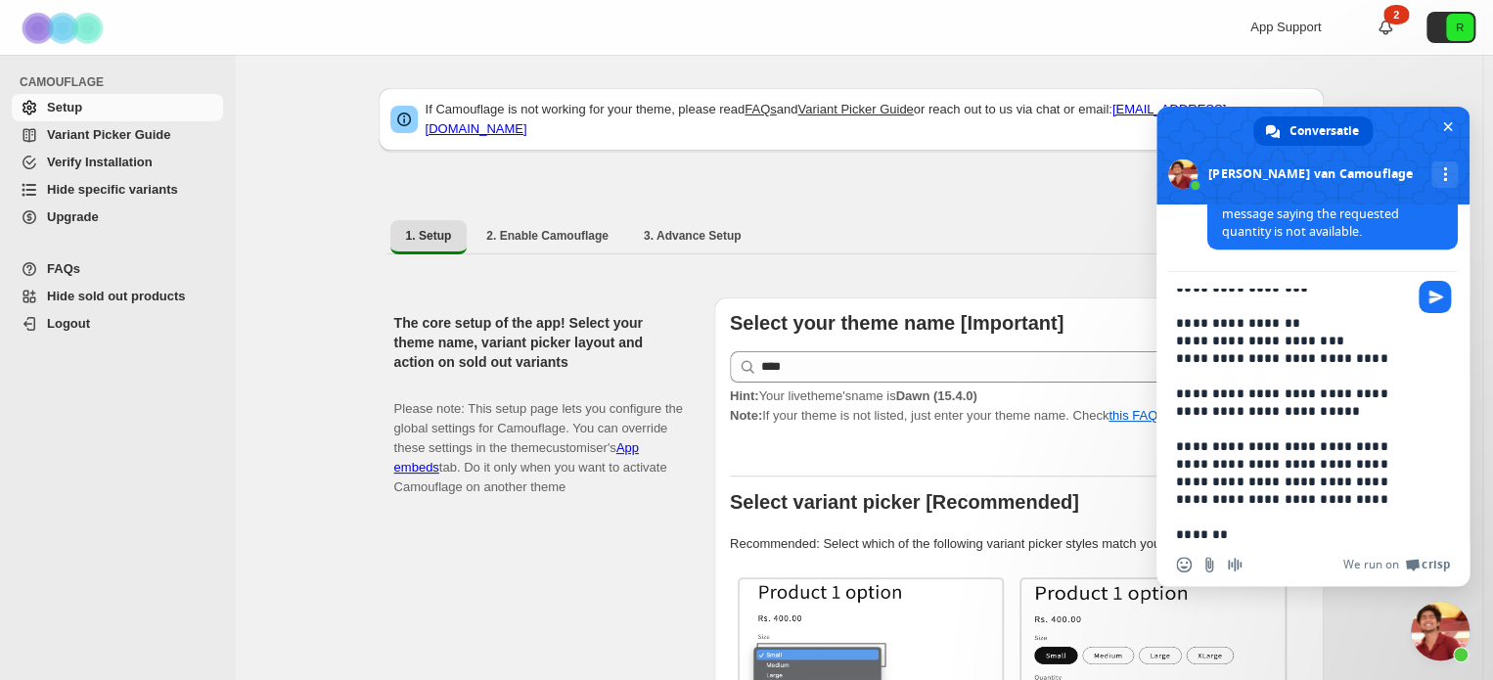
click at [1240, 508] on textarea "Typ een bericht..." at bounding box center [1291, 416] width 231 height 254
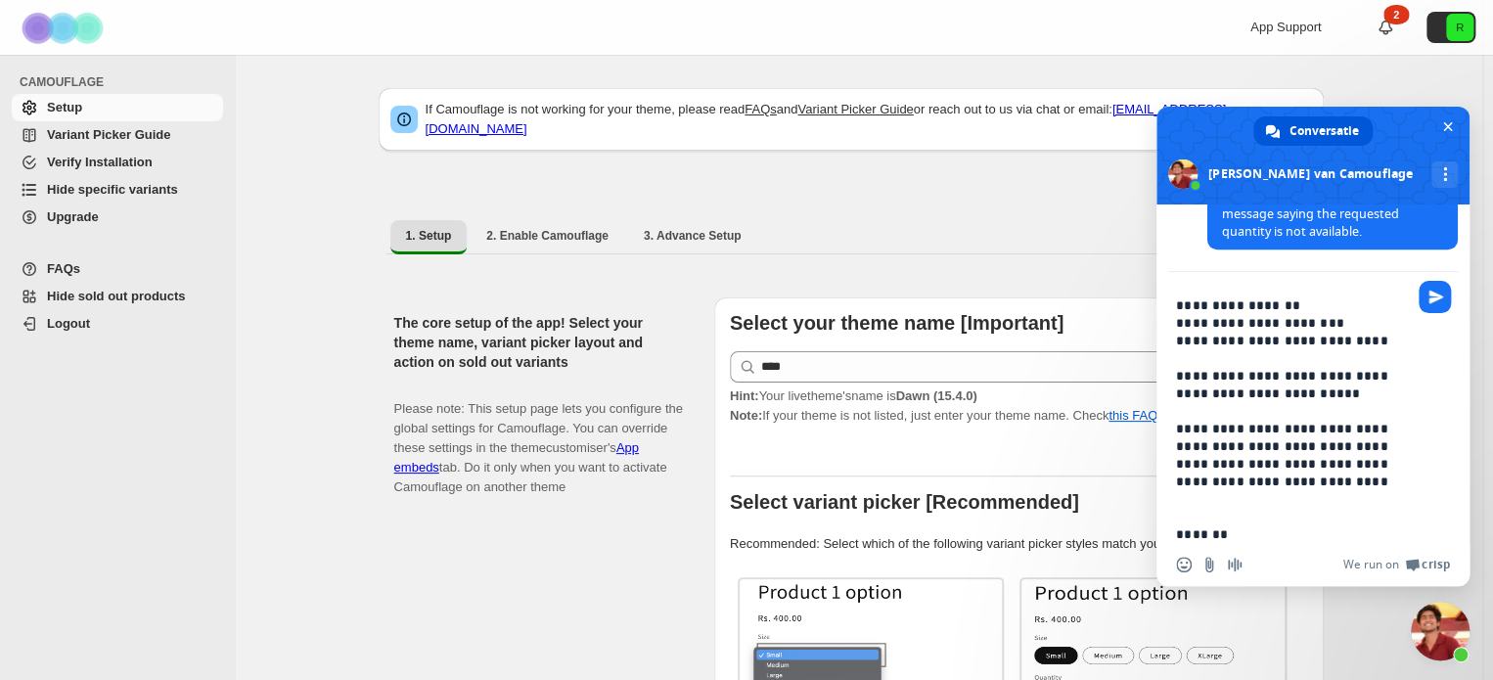
paste textarea "**********"
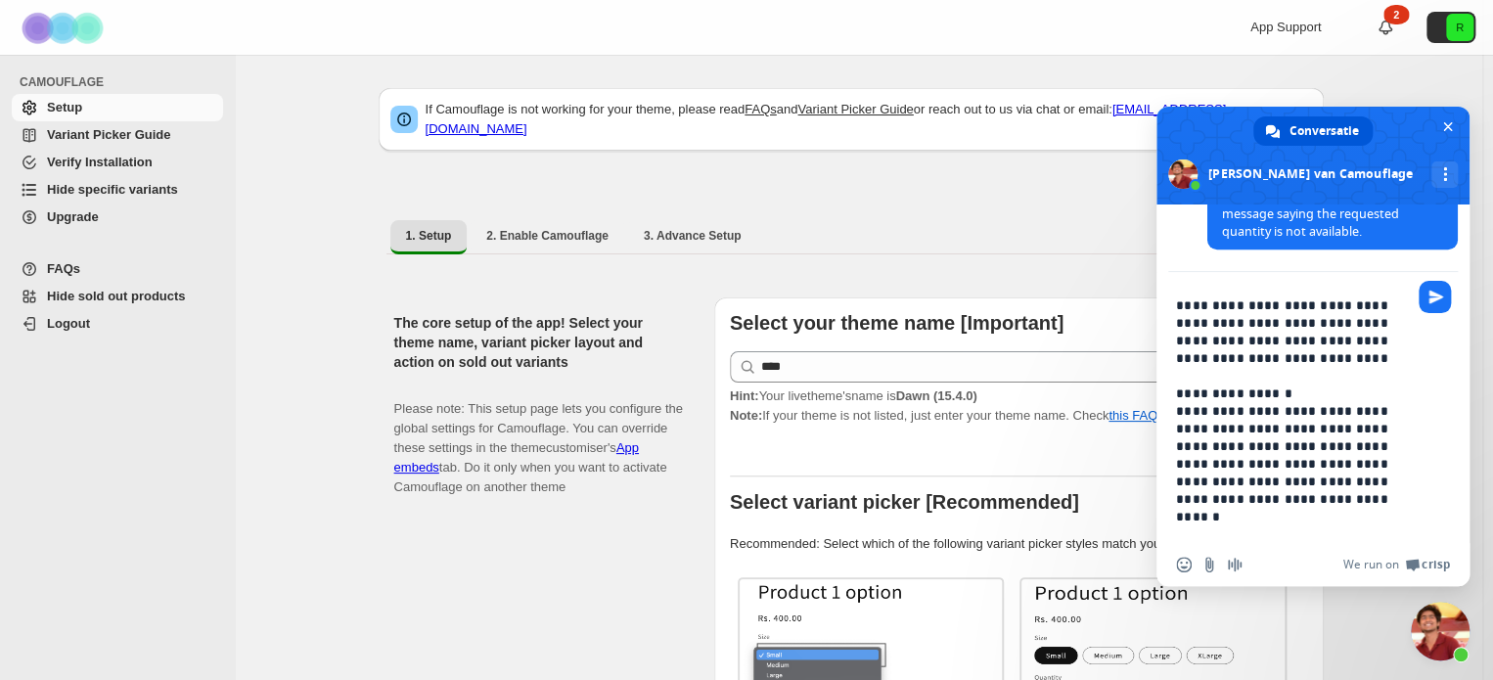
scroll to position [1137, 0]
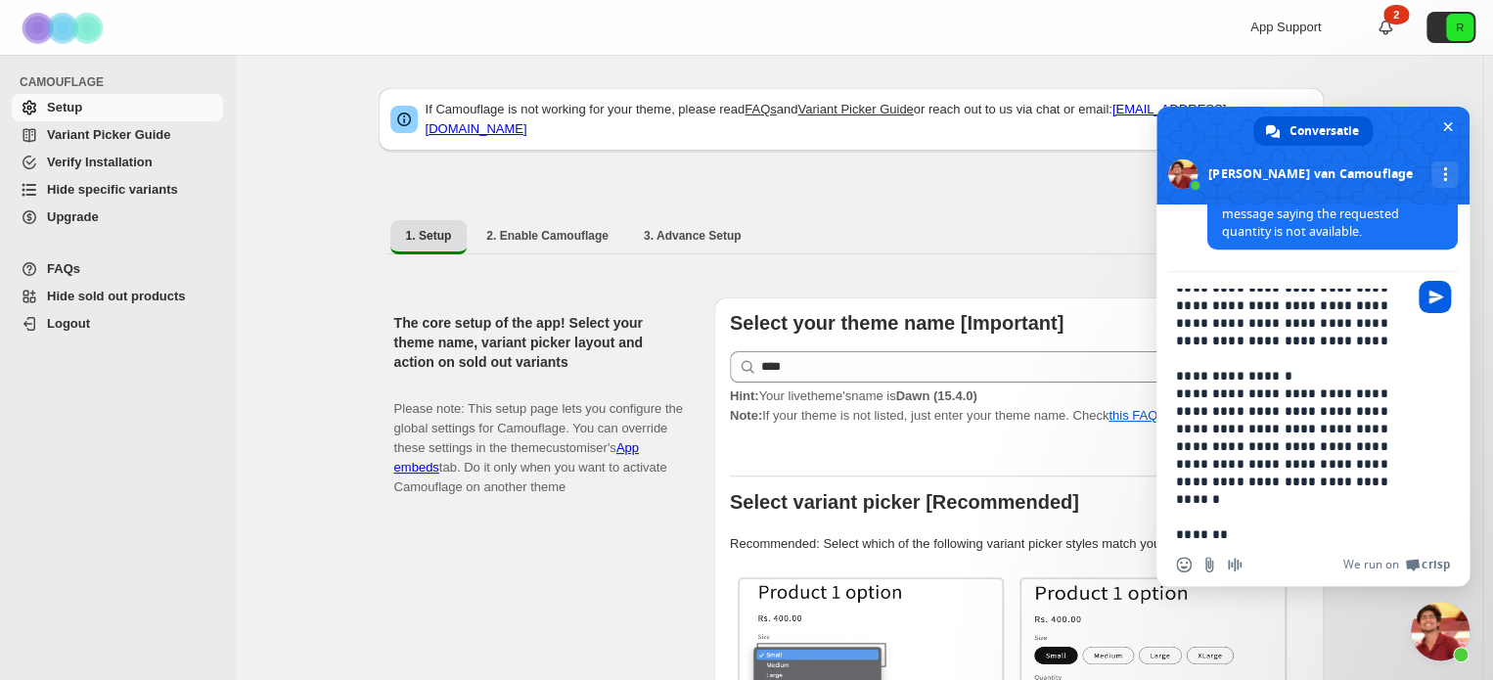
type textarea "**********"
click at [1435, 297] on span "Stuur" at bounding box center [1435, 297] width 15 height 15
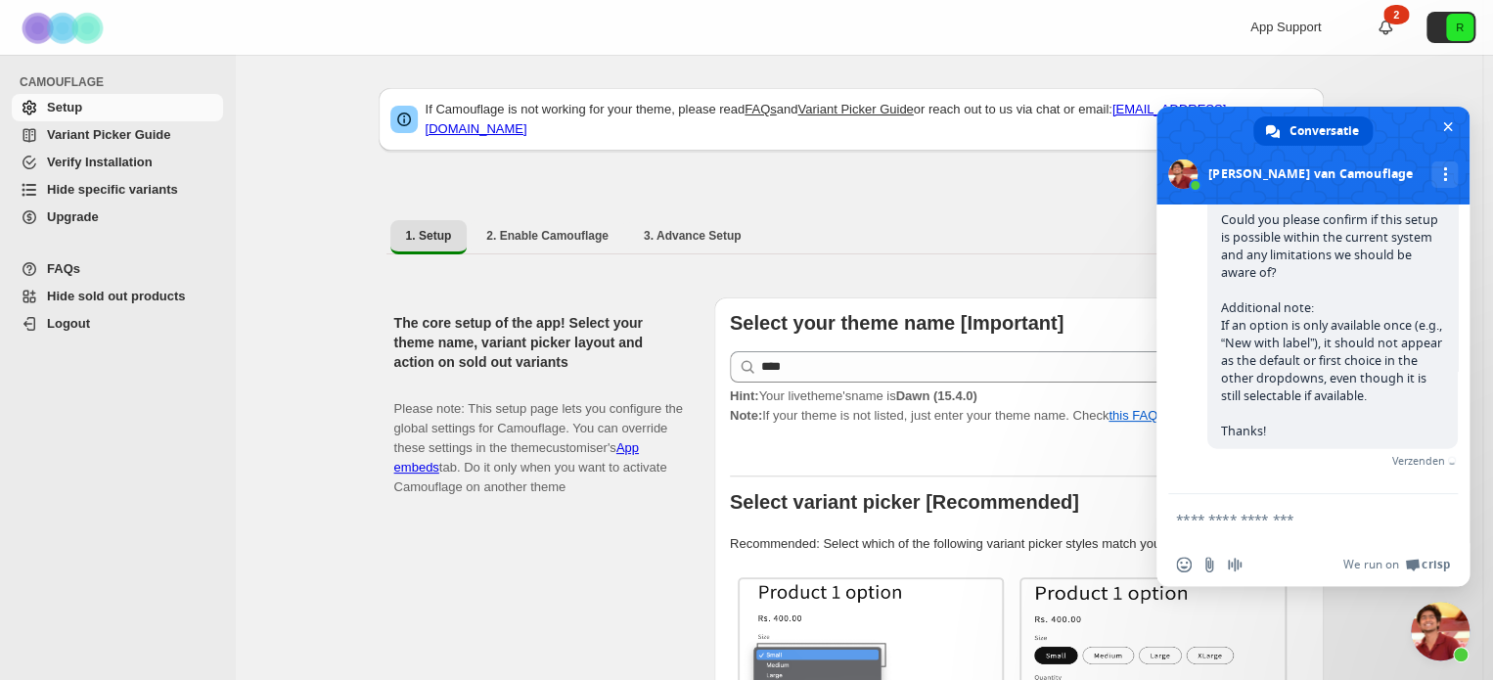
scroll to position [18039, 0]
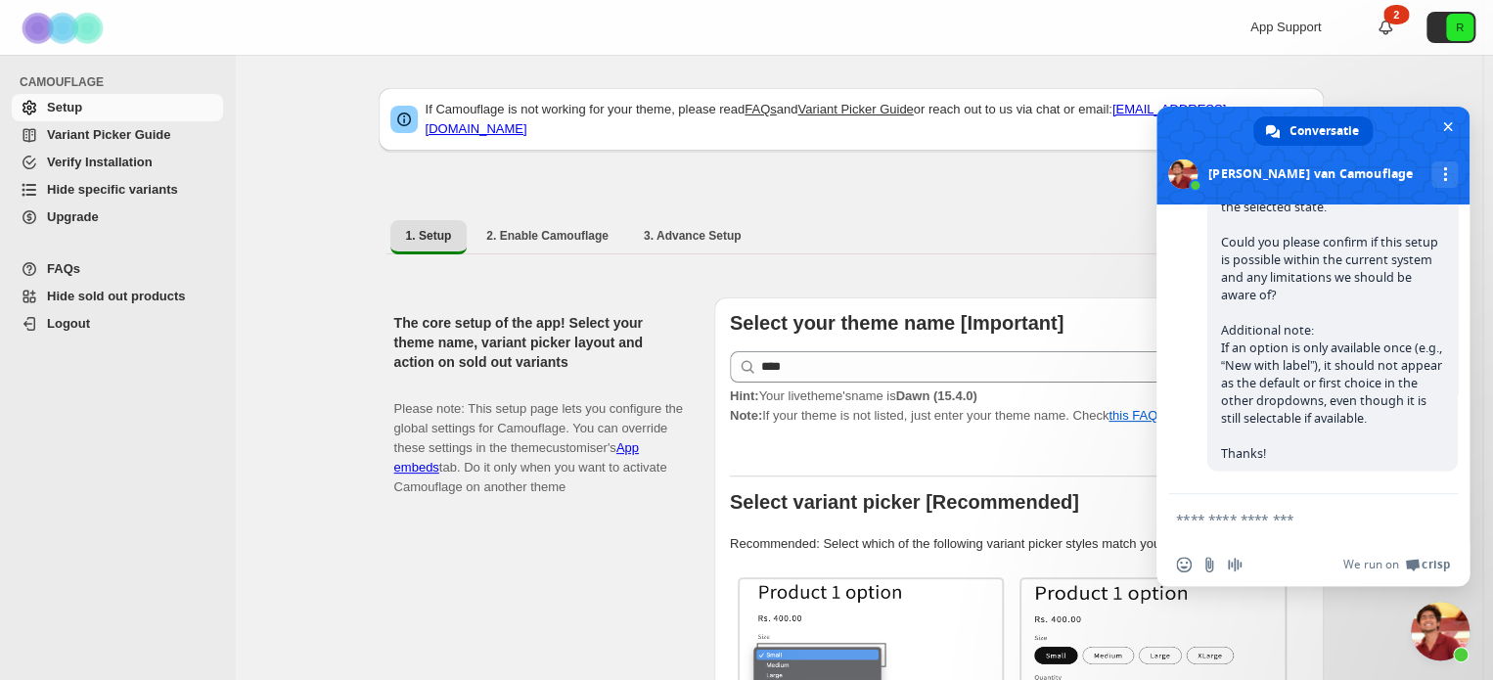
click at [1341, 508] on form at bounding box center [1291, 520] width 231 height 53
click at [1315, 522] on textarea "Typ een bericht..." at bounding box center [1291, 520] width 231 height 18
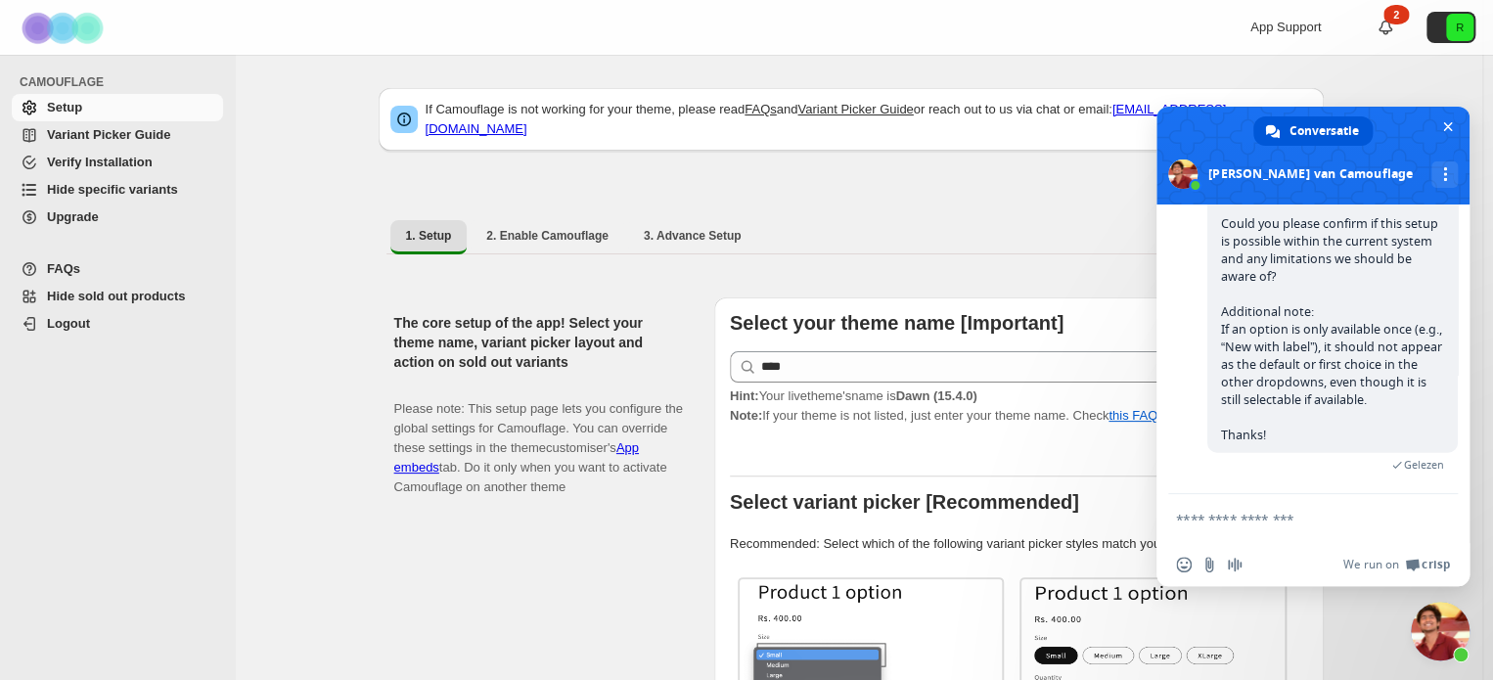
click at [1326, 520] on textarea "Typ een bericht..." at bounding box center [1291, 520] width 231 height 18
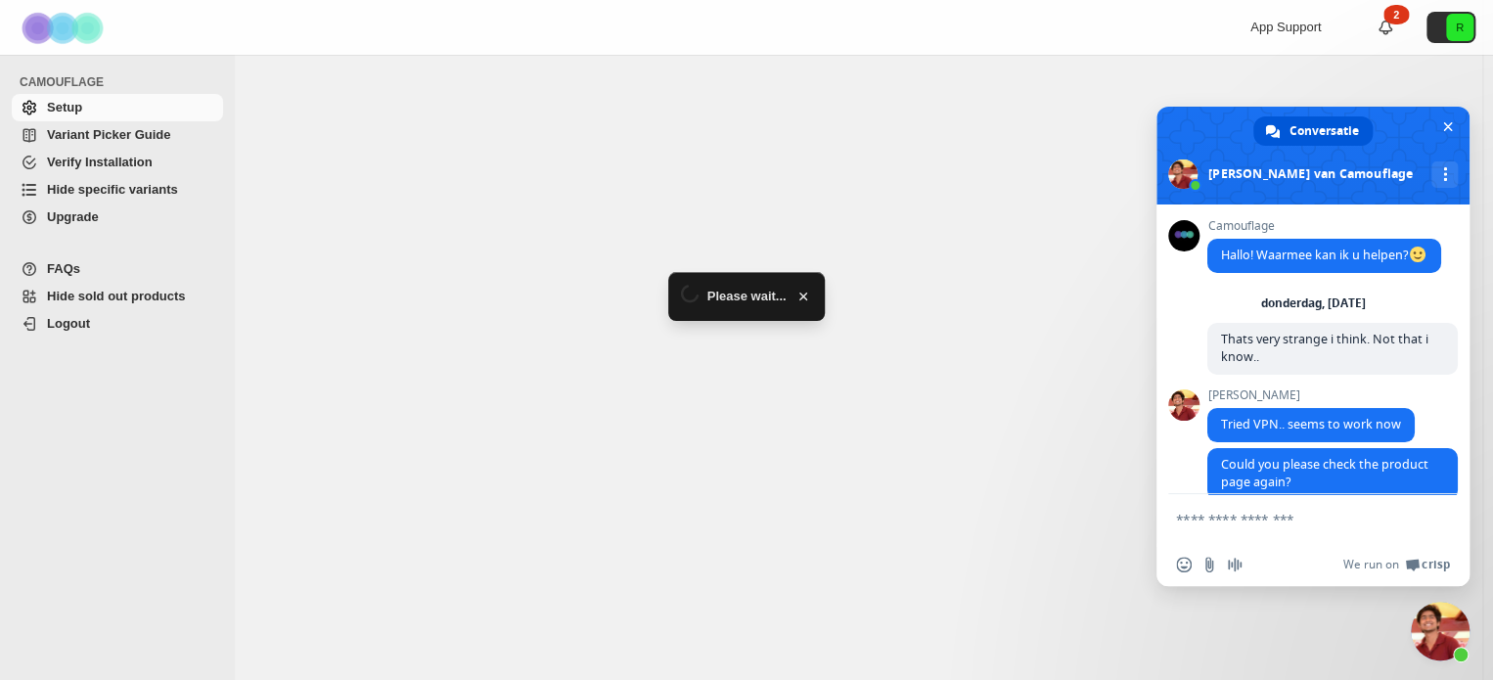
scroll to position [17725, 0]
